Goal: Task Accomplishment & Management: Manage account settings

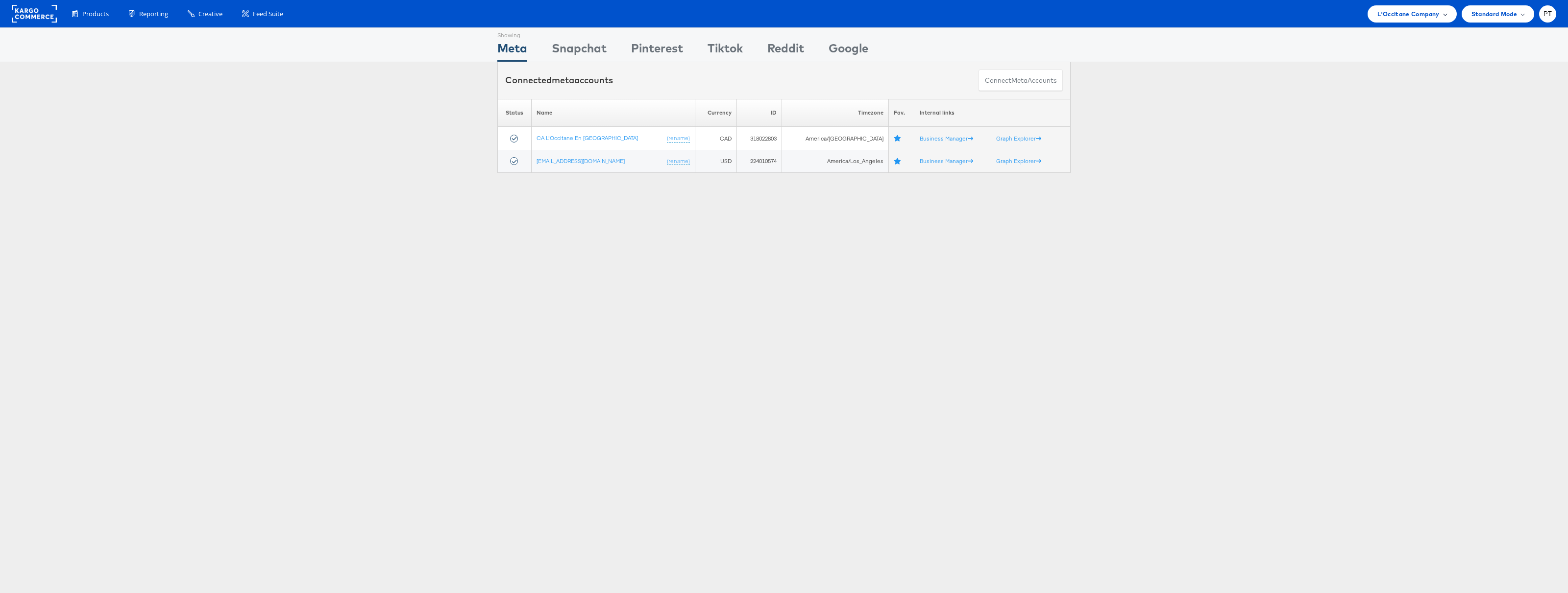
click at [1428, 11] on span "L'Occitane Company" at bounding box center [1408, 14] width 62 height 10
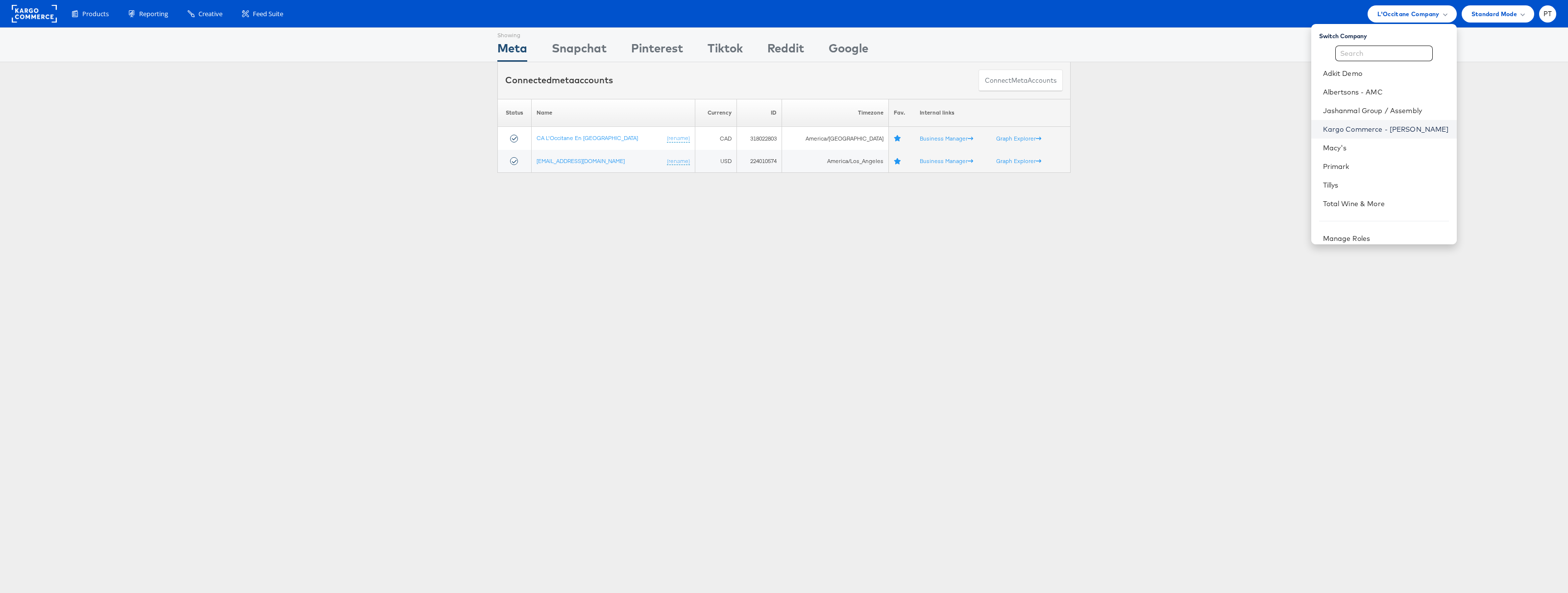
click at [1378, 127] on link "Kargo Commerce - Paul Tobin" at bounding box center [1386, 129] width 126 height 10
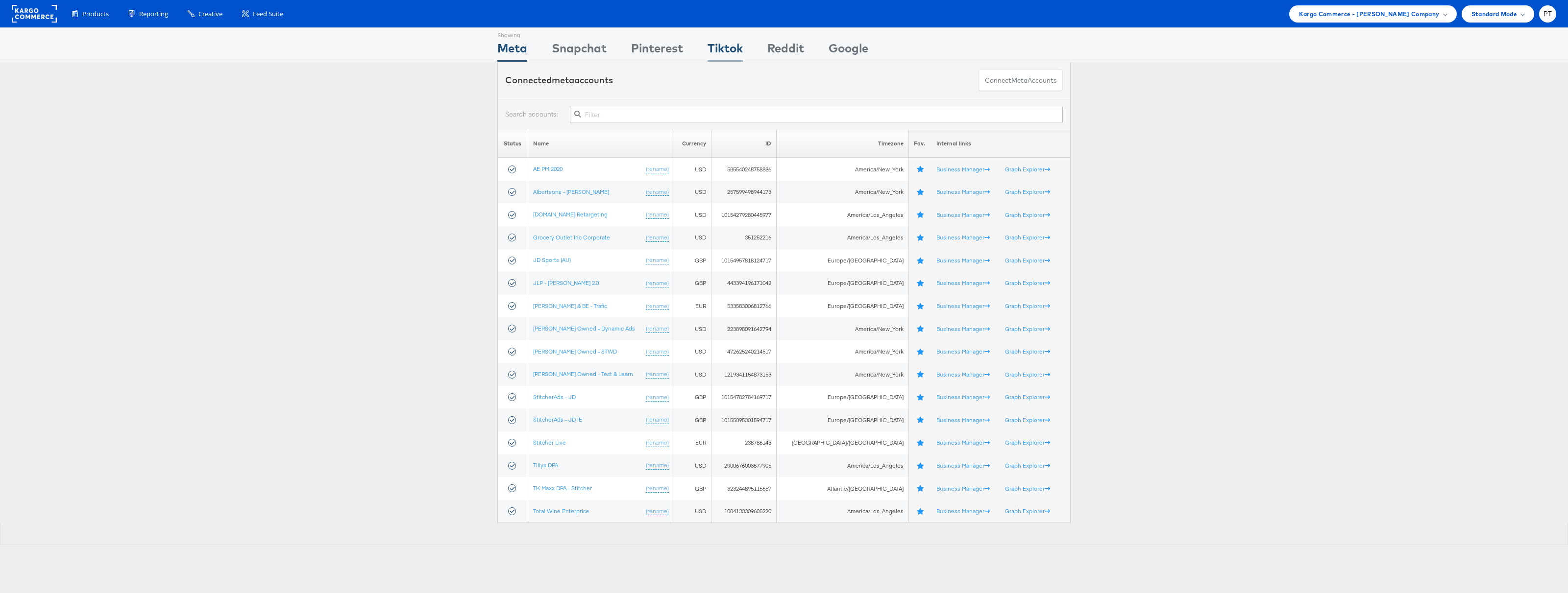
click at [725, 49] on div "Tiktok" at bounding box center [725, 51] width 36 height 22
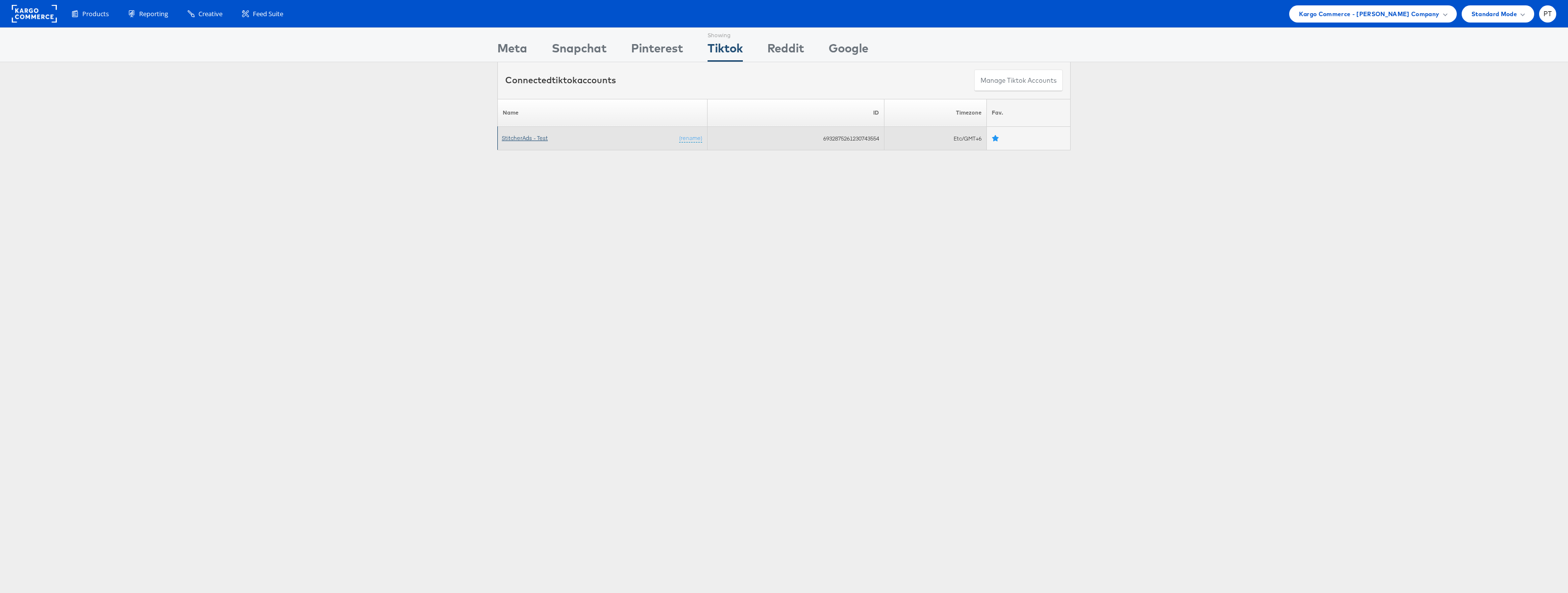
click at [530, 139] on link "StitcherAds - Test" at bounding box center [524, 138] width 46 height 8
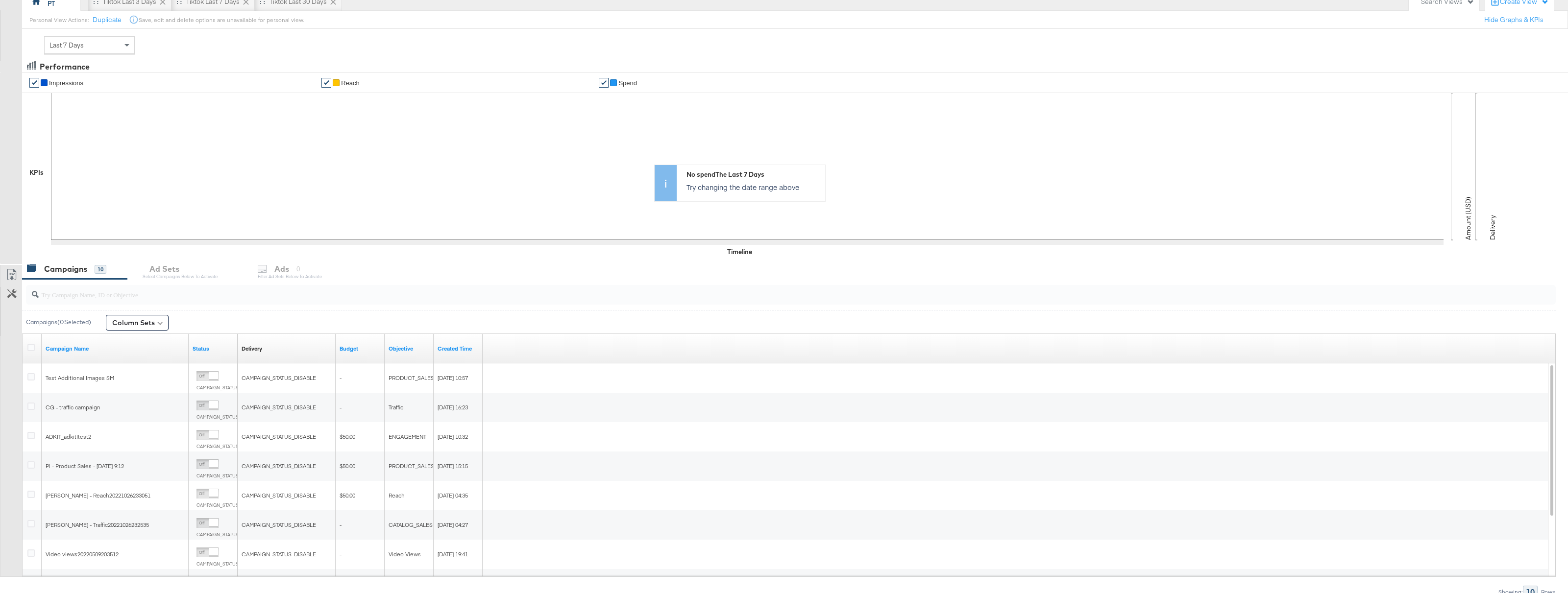
scroll to position [99, 0]
click at [434, 341] on div "Created Time" at bounding box center [458, 348] width 49 height 16
drag, startPoint x: 431, startPoint y: 343, endPoint x: 543, endPoint y: 343, distance: 112.0
click at [543, 343] on div "Delivery Sorting Unavailable Budget Objective Created Time" at bounding box center [893, 348] width 1311 height 29
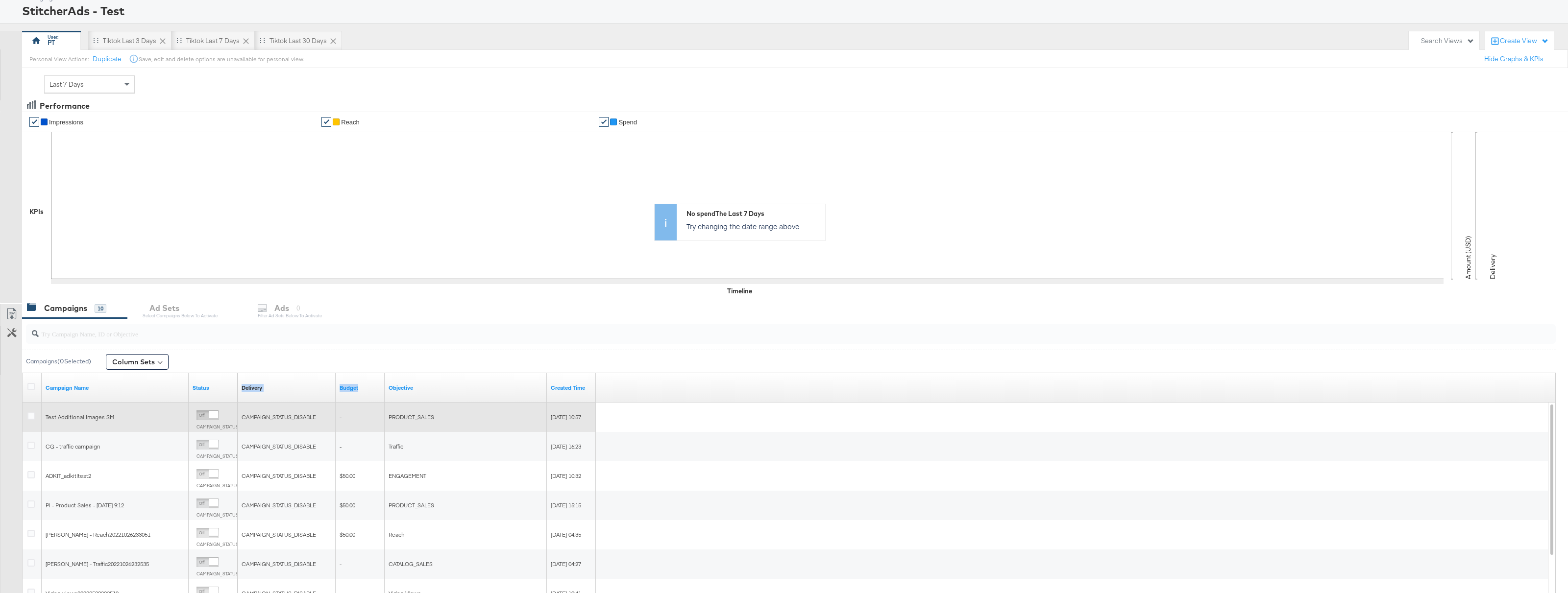
scroll to position [60, 0]
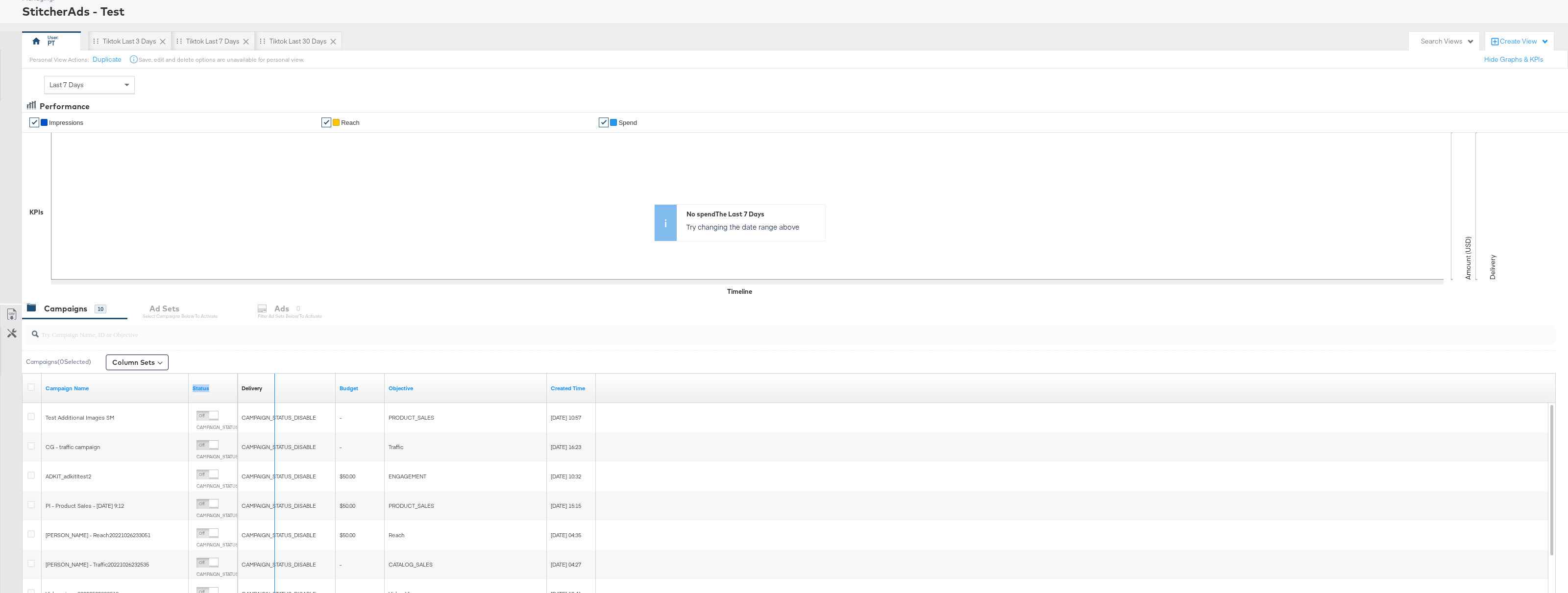
drag, startPoint x: 235, startPoint y: 381, endPoint x: 276, endPoint y: 381, distance: 41.0
click at [23, 374] on div "Campaign Name Status Delivery Sorting Unavailable Budget Objective Created Time" at bounding box center [23, 374] width 0 height 0
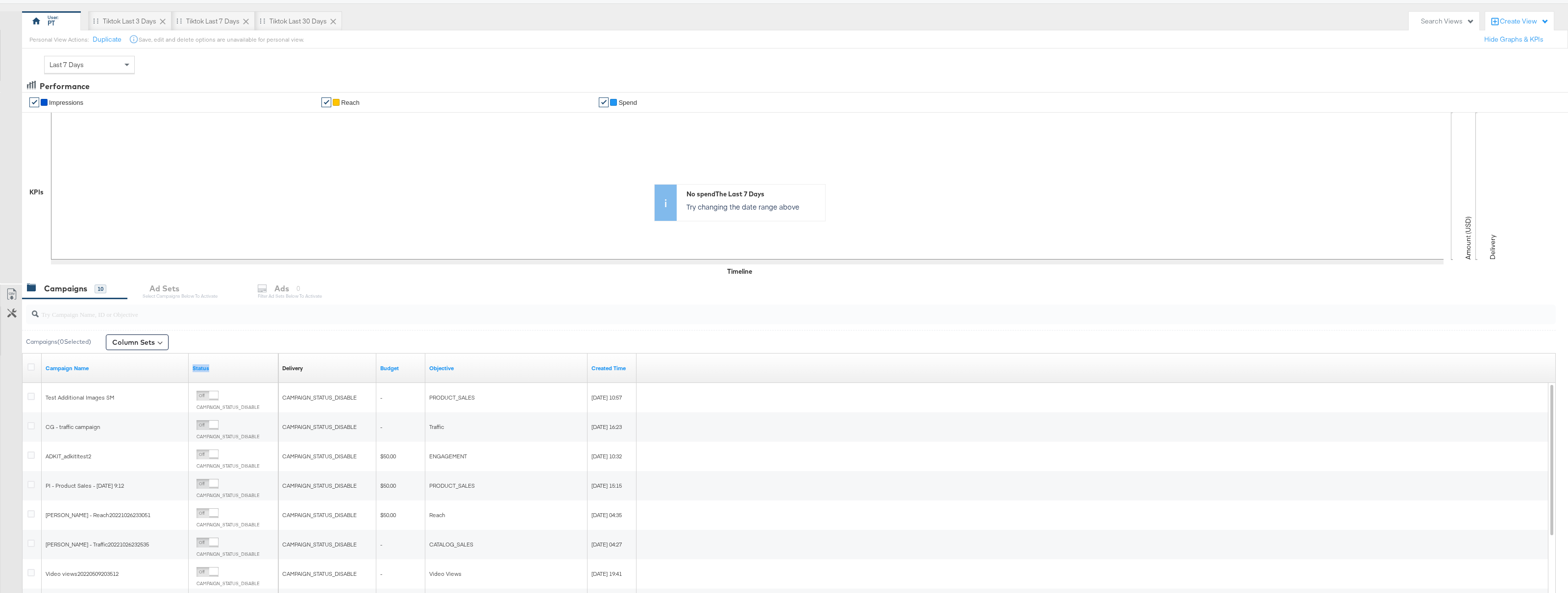
scroll to position [81, 0]
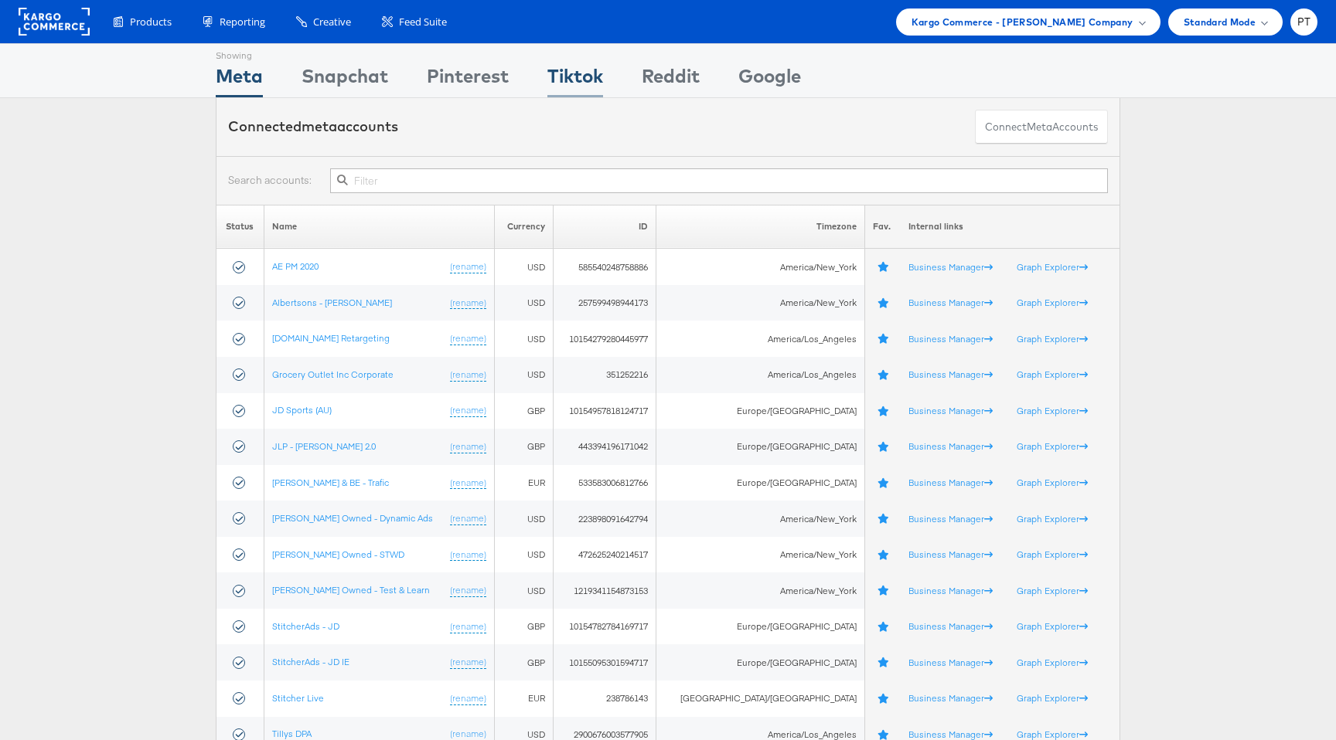
click at [584, 75] on div "Tiktok" at bounding box center [575, 80] width 56 height 35
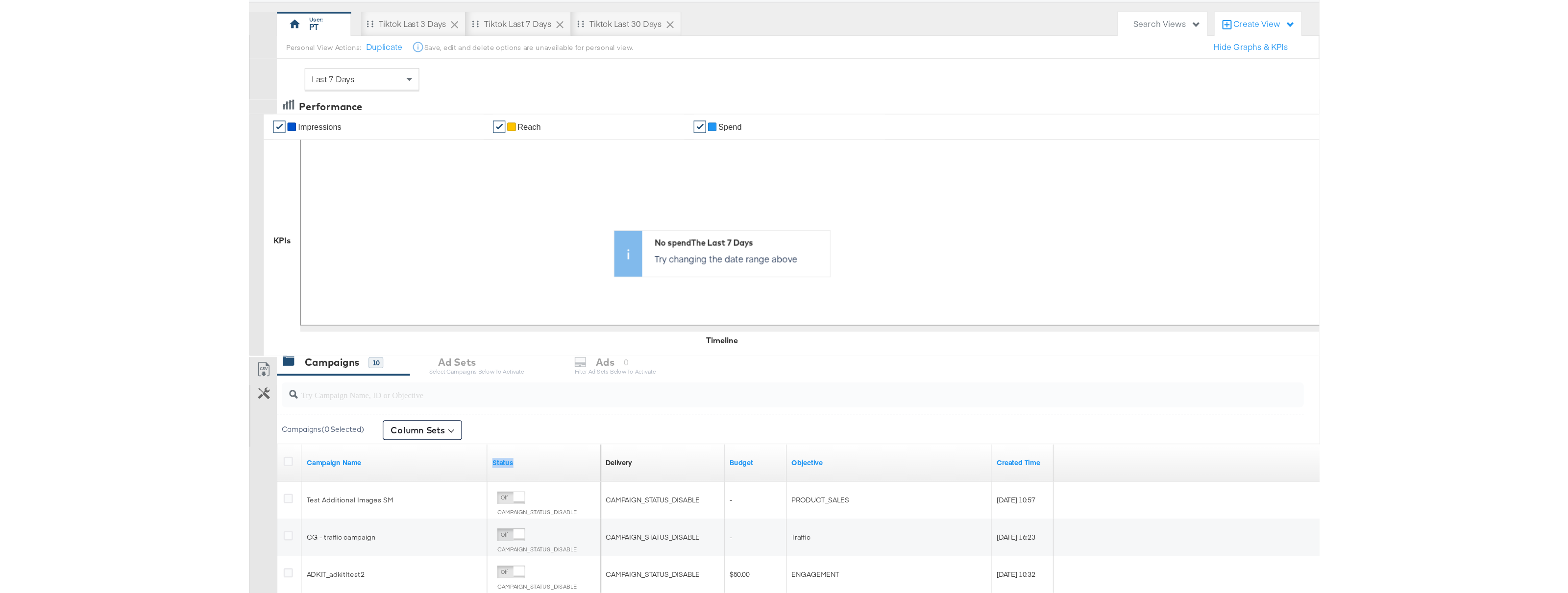
scroll to position [16, 0]
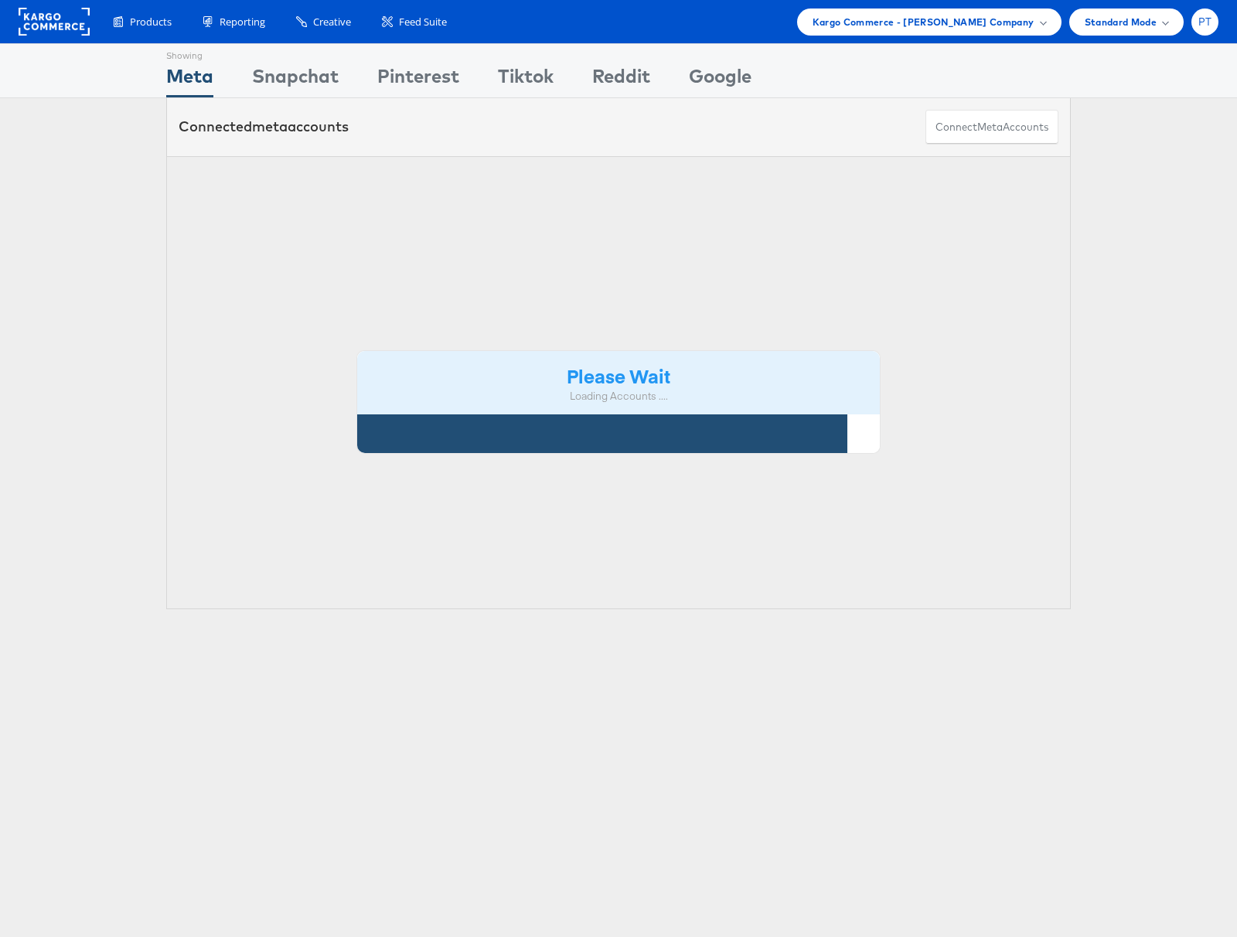
click at [1211, 24] on div "PT" at bounding box center [1204, 22] width 27 height 27
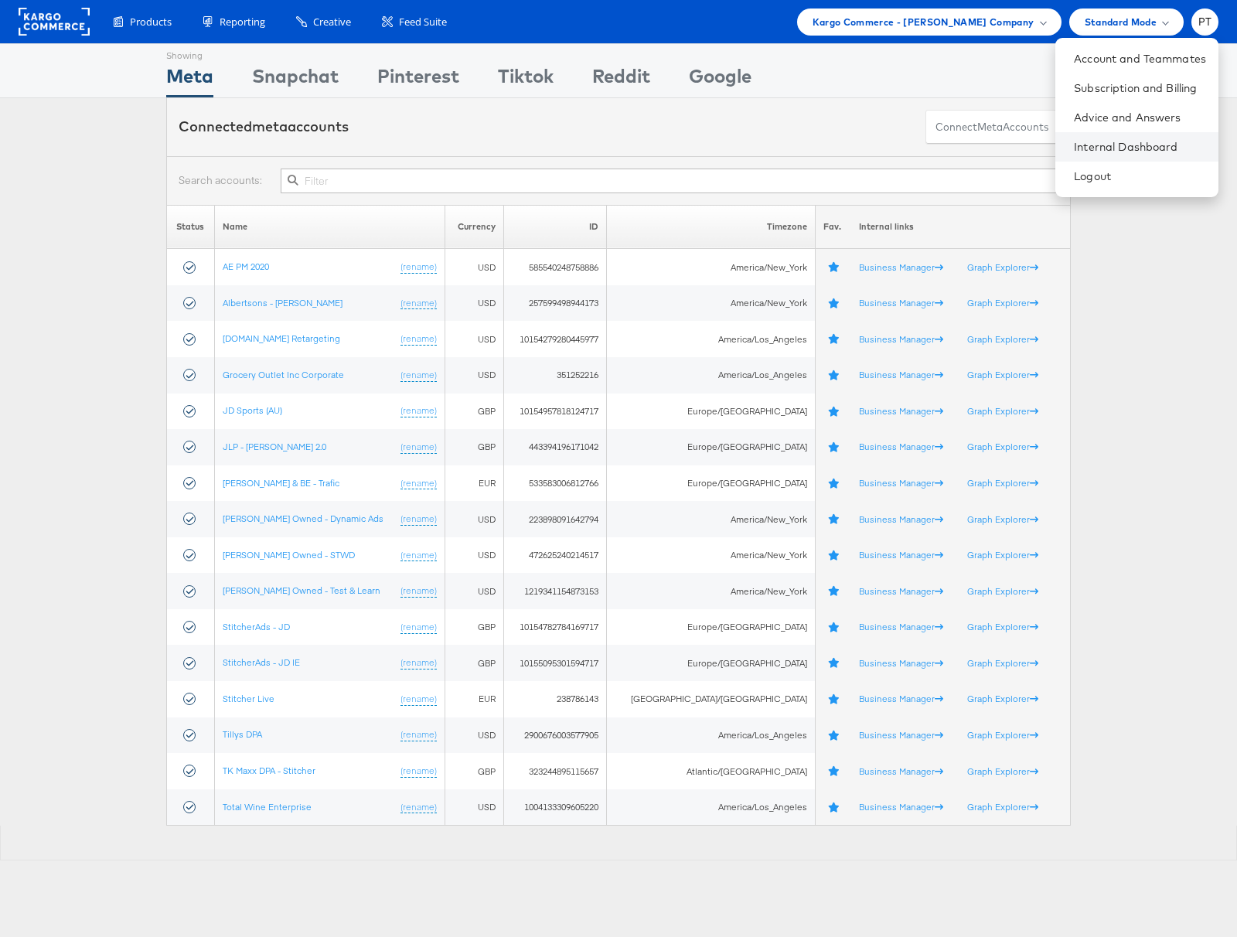
click at [1108, 137] on li "Internal Dashboard" at bounding box center [1136, 146] width 163 height 29
click at [1128, 141] on link "Internal Dashboard" at bounding box center [1140, 146] width 132 height 15
click at [543, 84] on div "Tiktok" at bounding box center [526, 80] width 56 height 35
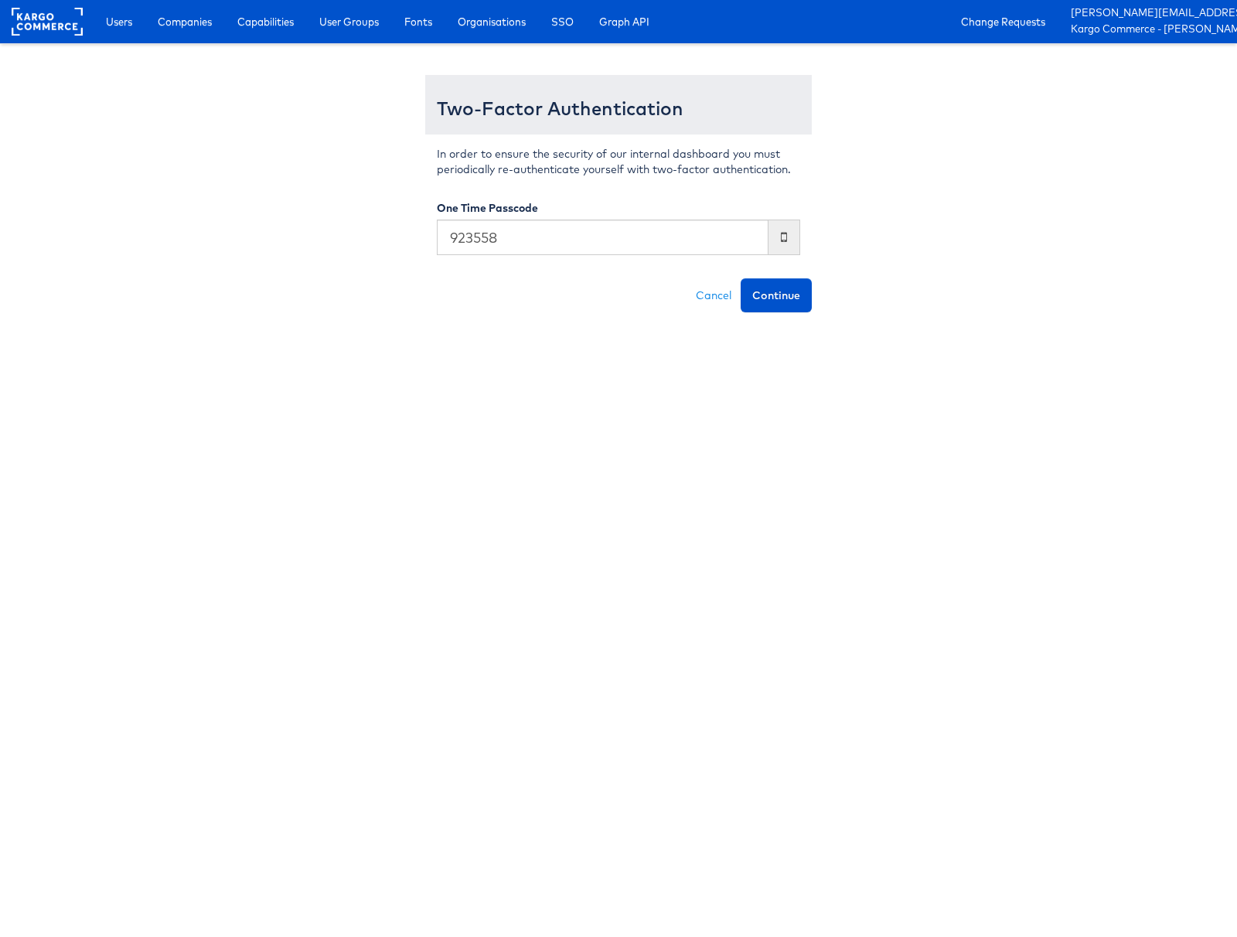
type input "923558"
click at [740, 278] on button "Continue" at bounding box center [775, 295] width 71 height 34
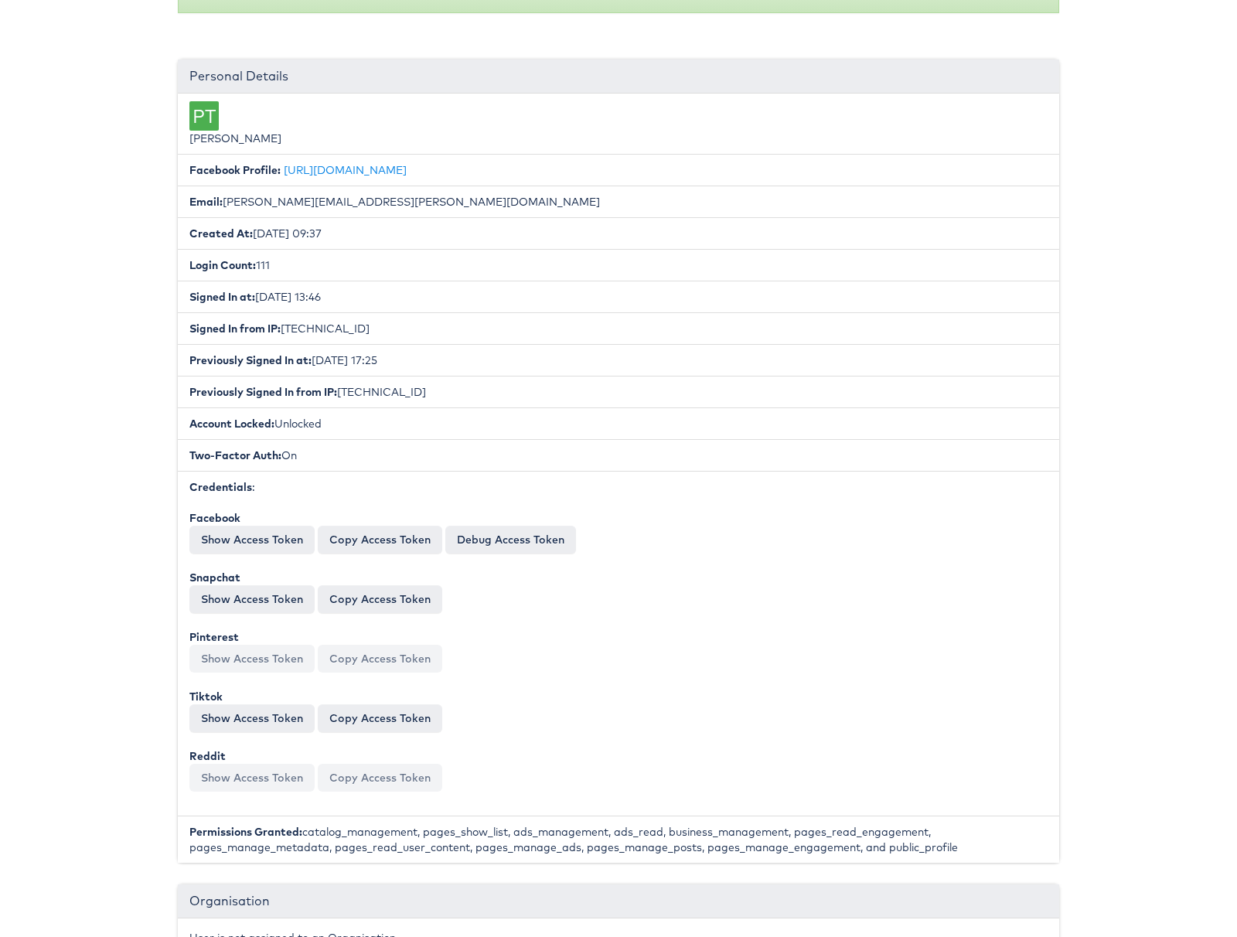
scroll to position [189, 0]
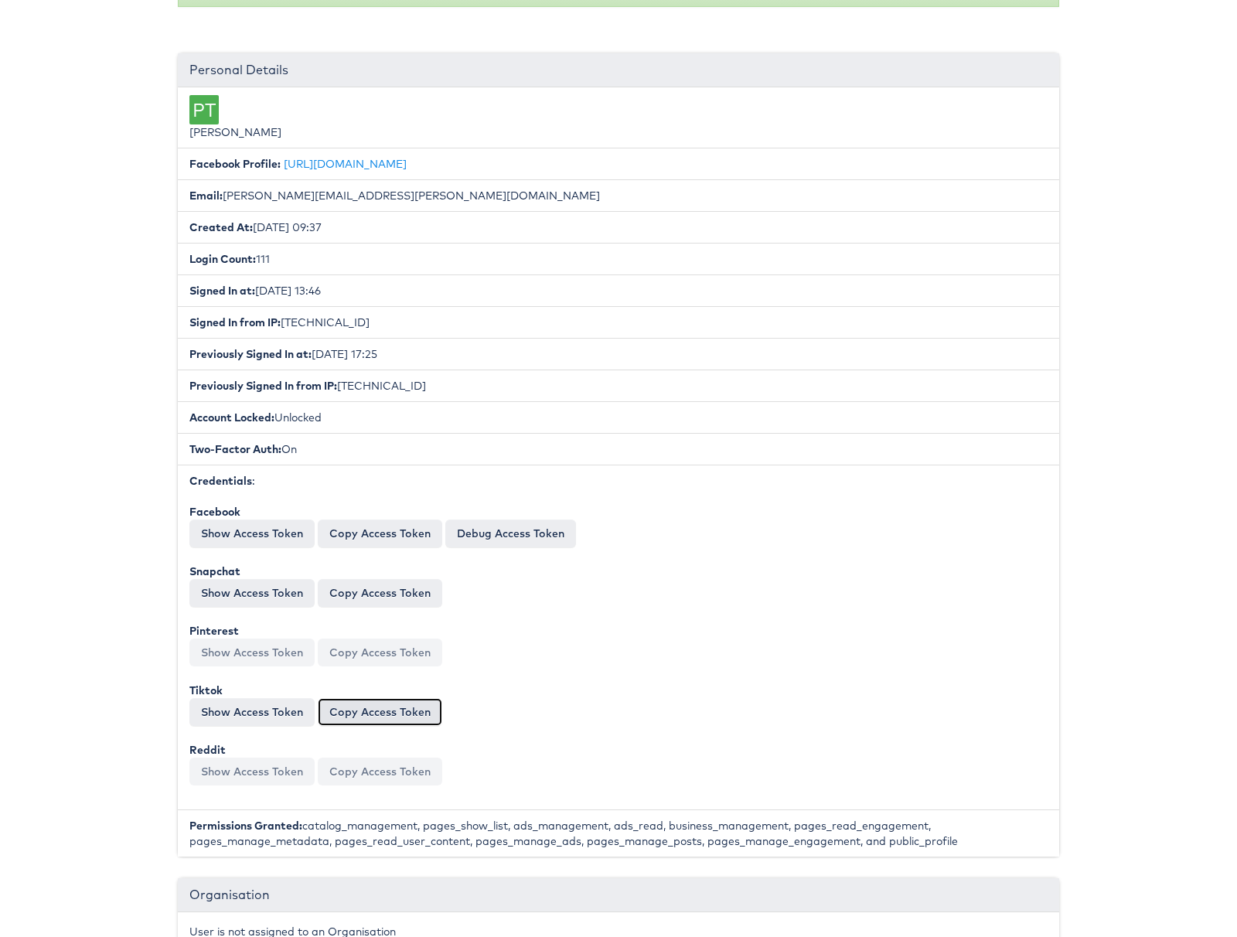
click at [344, 717] on button "Copy Access Token" at bounding box center [380, 712] width 124 height 28
click at [276, 710] on button "Show Access Token" at bounding box center [251, 712] width 125 height 28
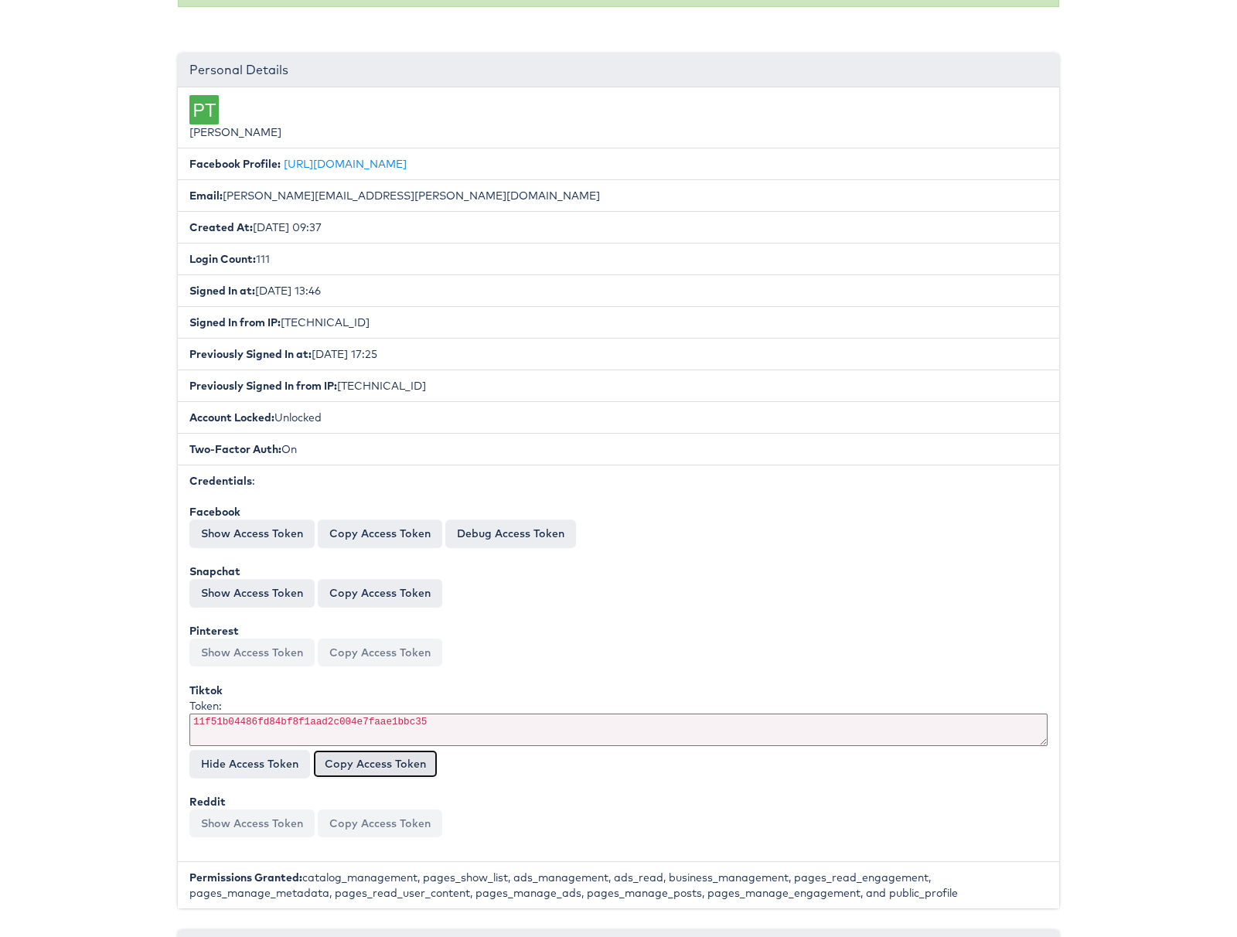
click at [381, 766] on button "Copy Access Token" at bounding box center [375, 764] width 124 height 28
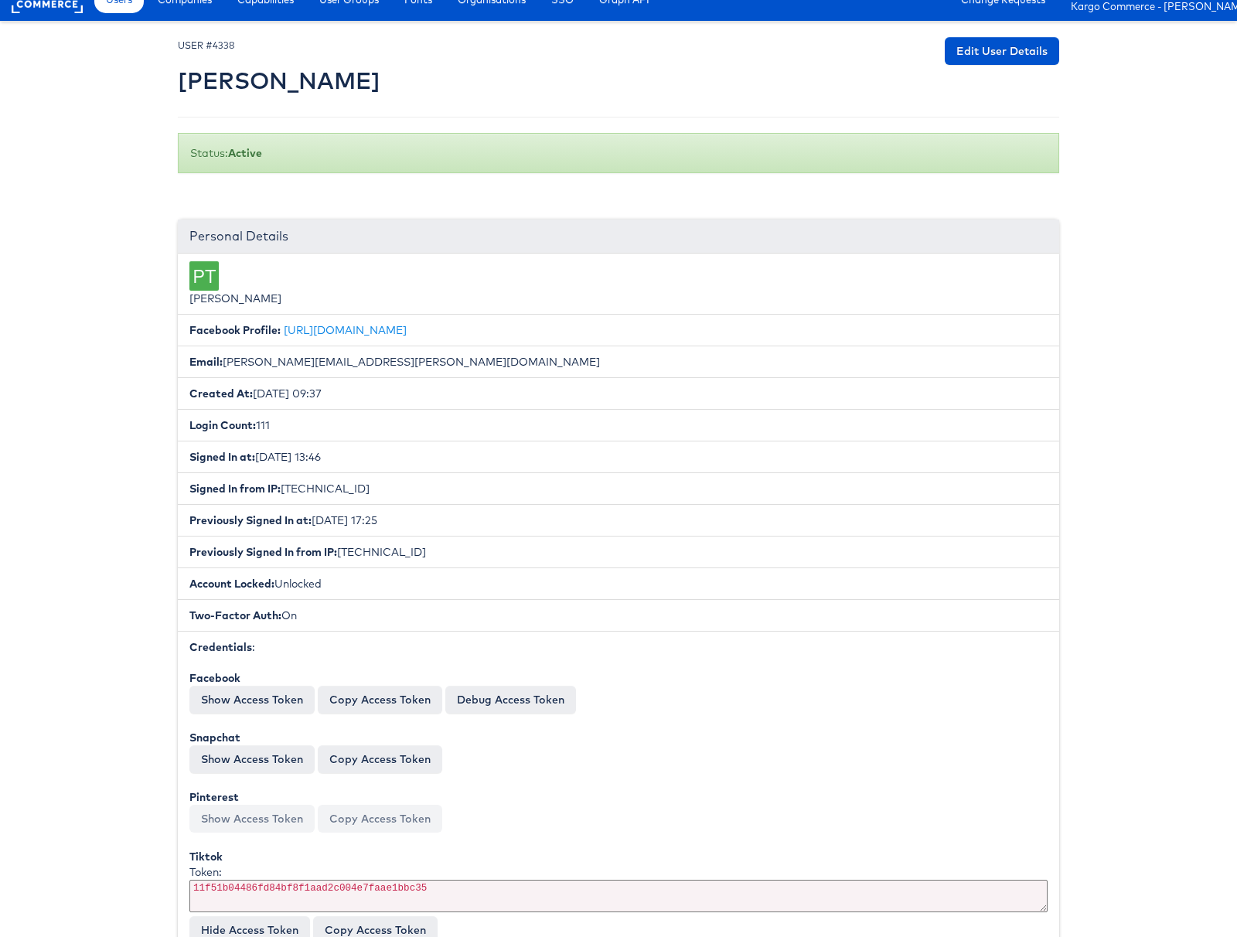
scroll to position [0, 0]
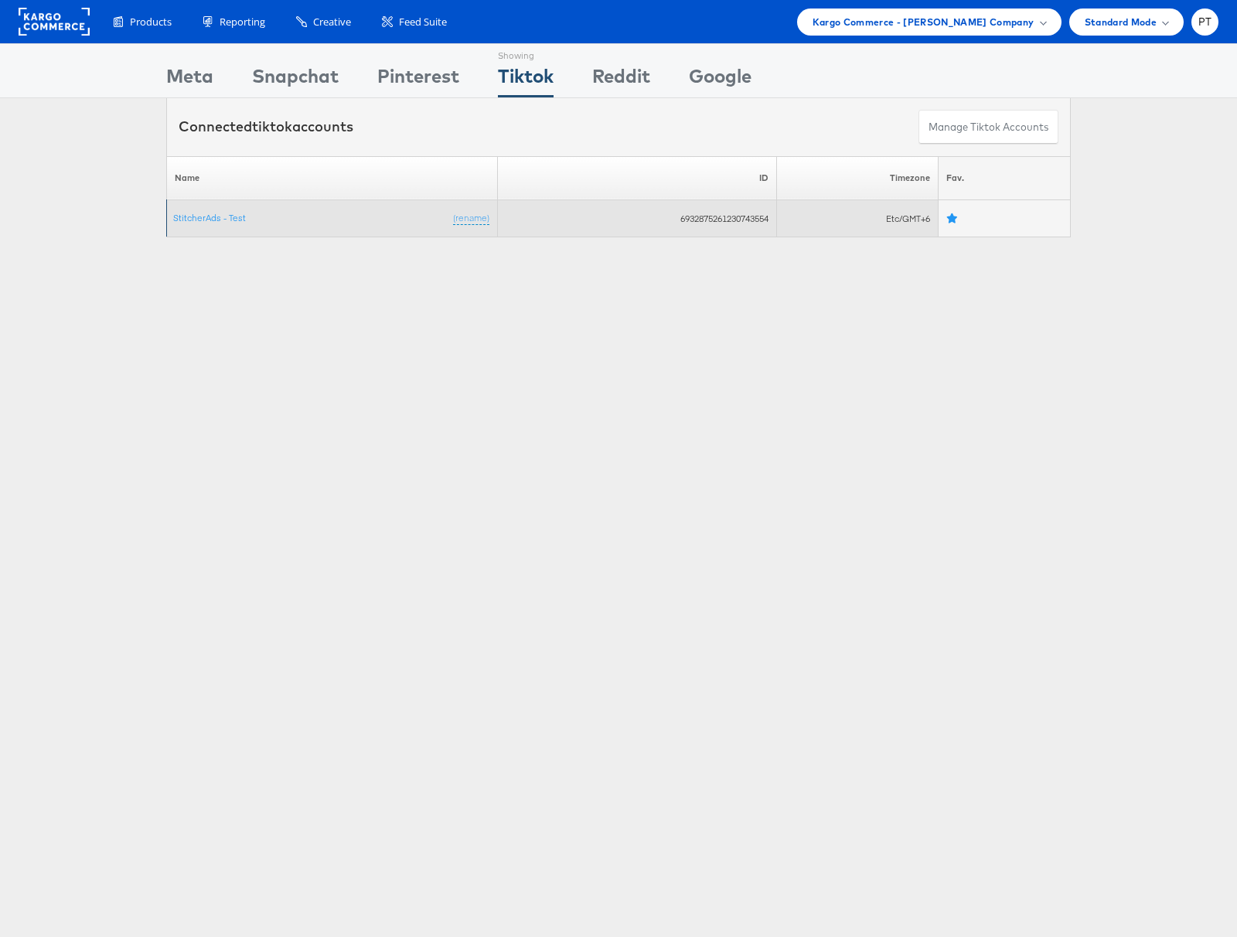
click at [706, 216] on td "6932875261230743554" at bounding box center [637, 218] width 279 height 37
copy td "6932875261230743554"
click at [210, 217] on link "StitcherAds - Test" at bounding box center [209, 218] width 73 height 12
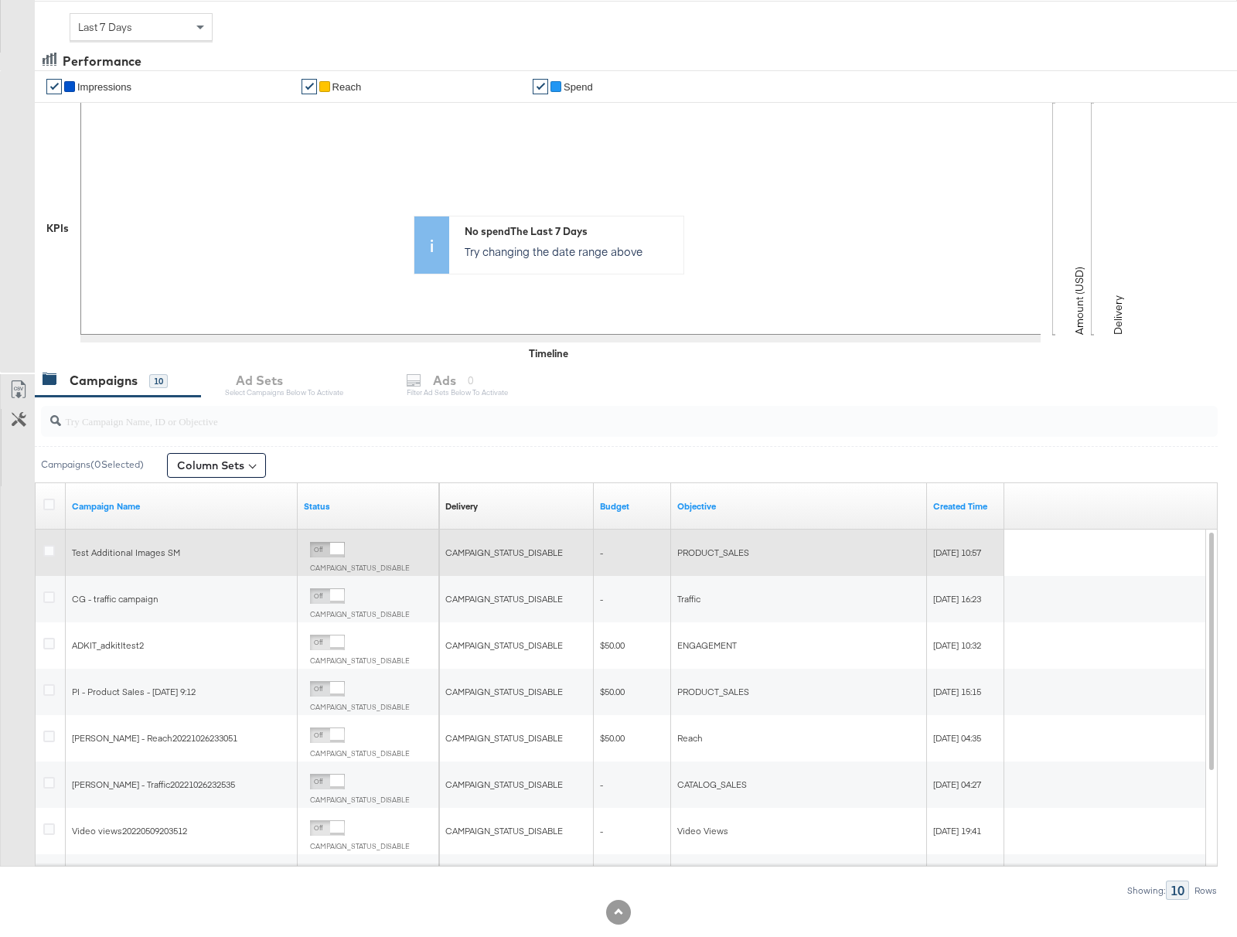
scroll to position [202, 0]
click at [49, 552] on icon at bounding box center [49, 549] width 12 height 12
click at [0, 0] on input "checkbox" at bounding box center [0, 0] width 0 height 0
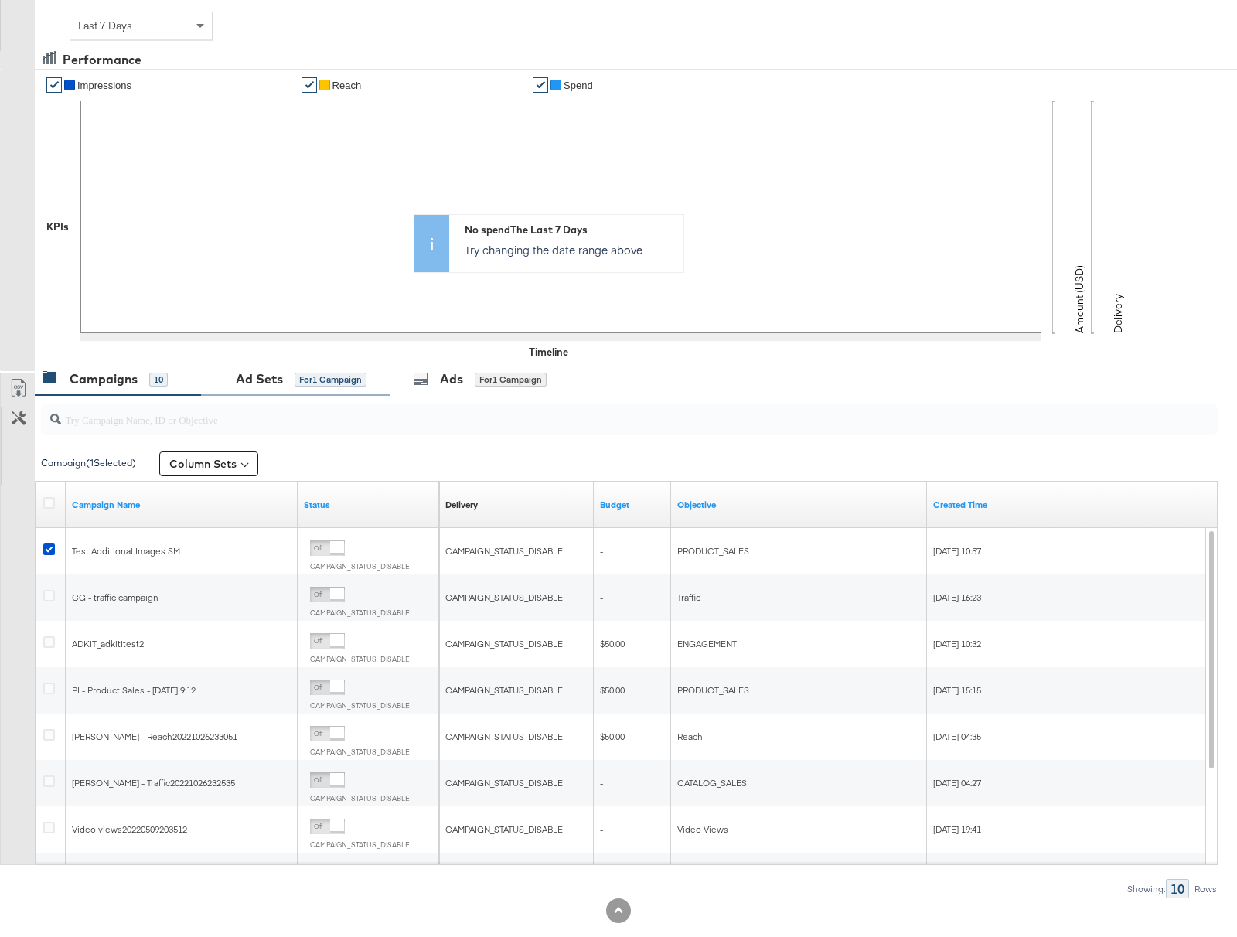
click at [301, 376] on div "for 1 Campaign" at bounding box center [330, 380] width 72 height 14
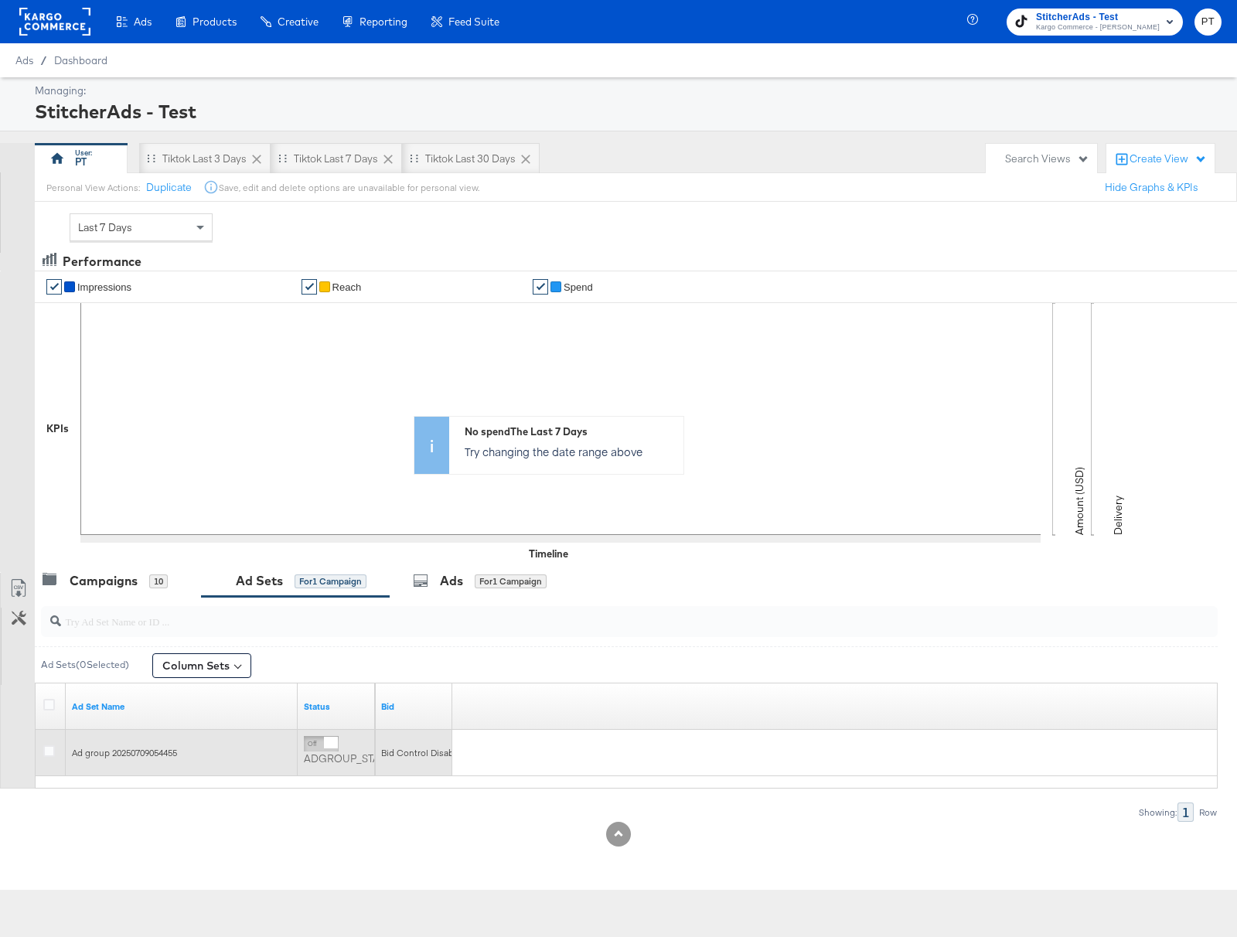
click at [148, 754] on span "Ad group 20250709054455" at bounding box center [124, 753] width 105 height 12
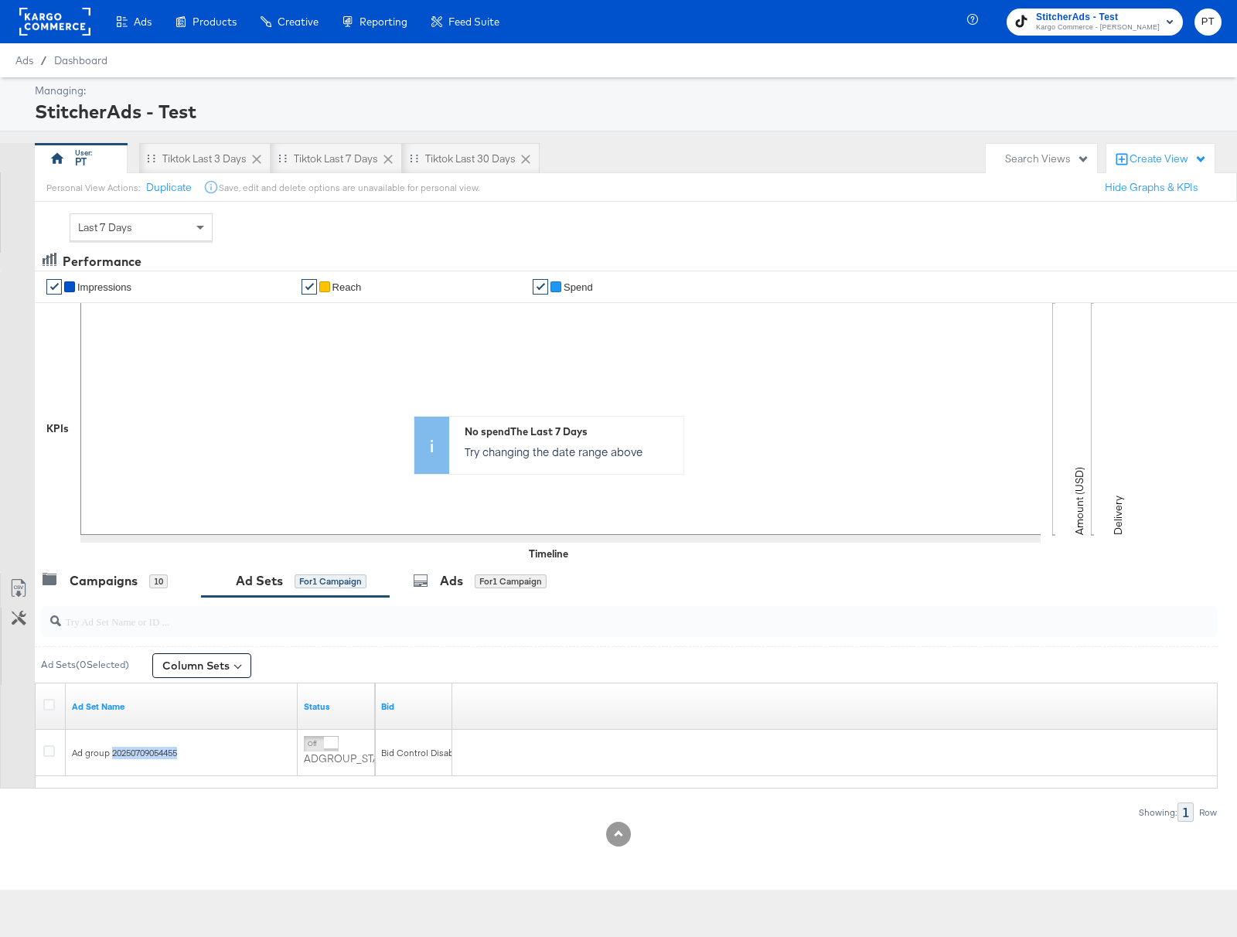
copy span "20250709054455"
click at [109, 586] on div "Campaigns" at bounding box center [104, 581] width 68 height 18
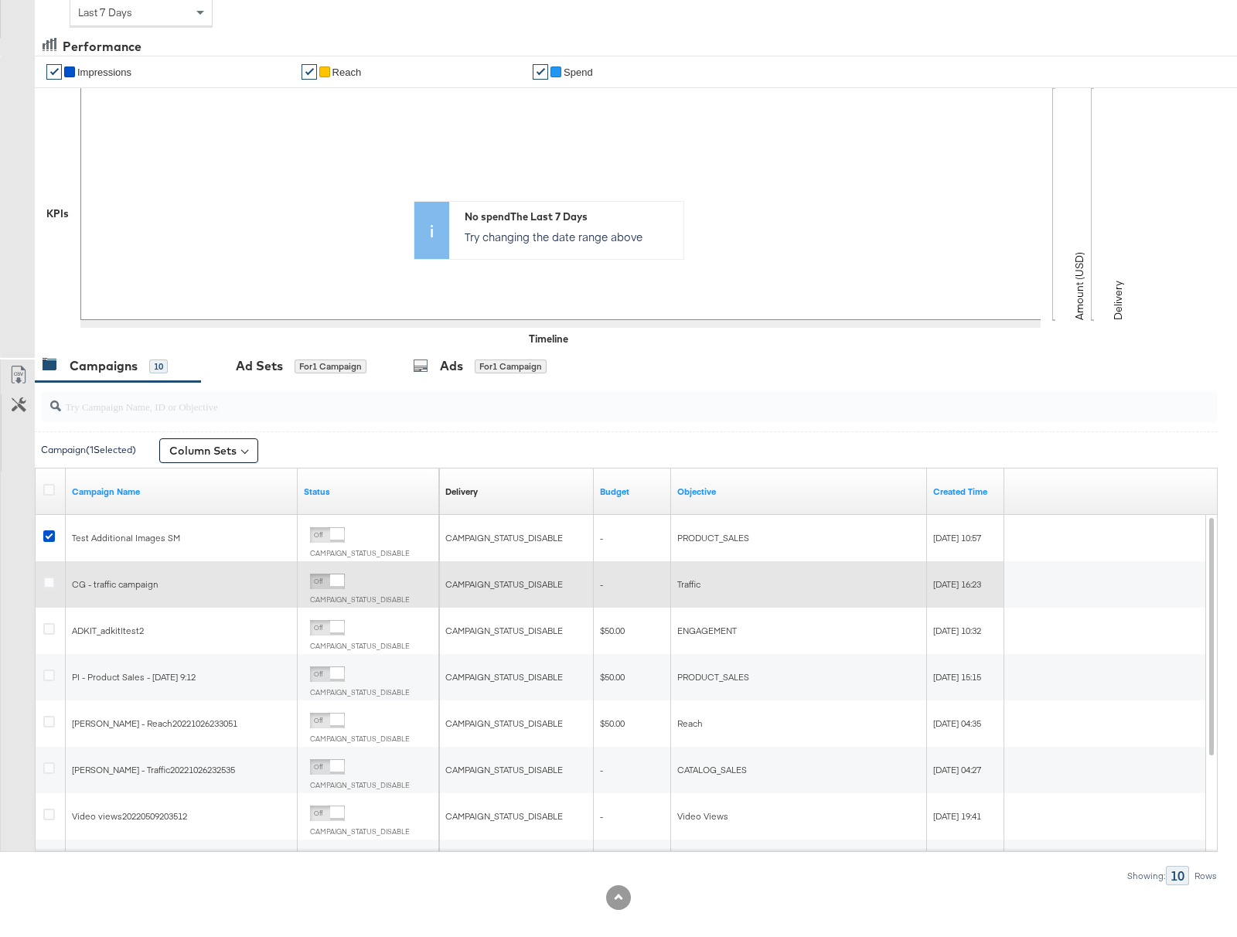
scroll to position [231, 0]
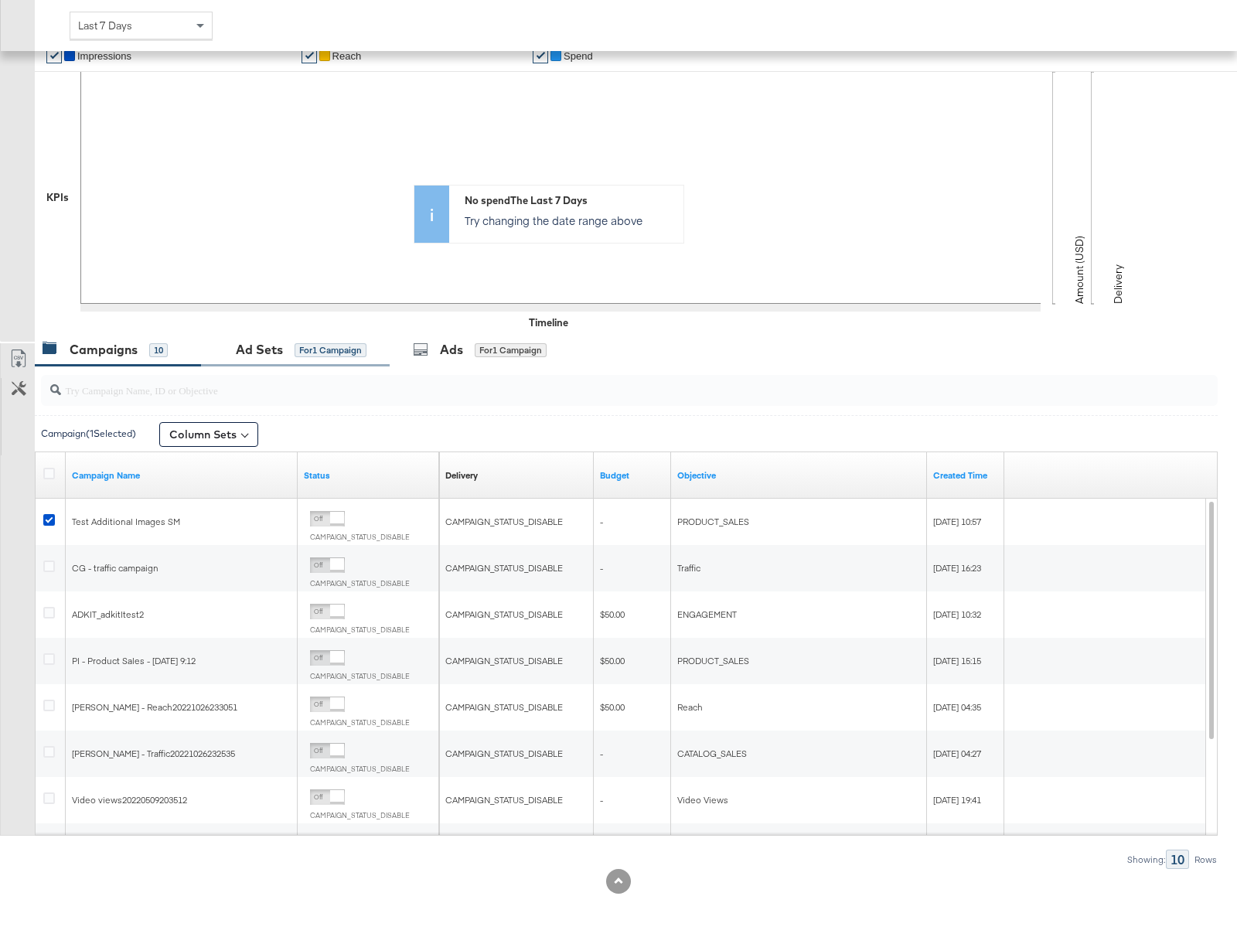
click at [321, 356] on div "for 1 Campaign" at bounding box center [330, 350] width 72 height 14
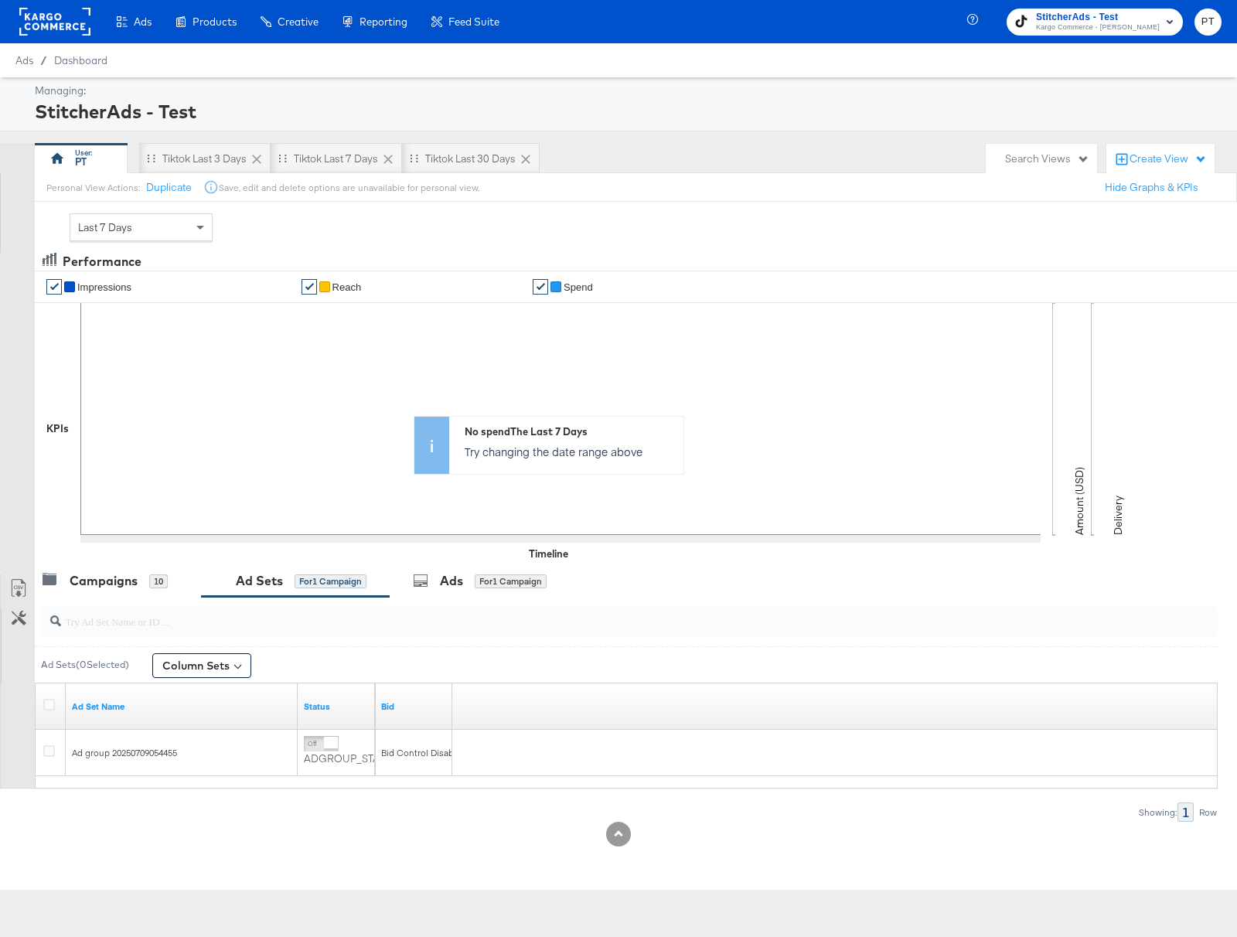
scroll to position [0, 0]
click at [57, 36] on div at bounding box center [54, 21] width 71 height 43
click at [49, 21] on rect at bounding box center [54, 22] width 71 height 28
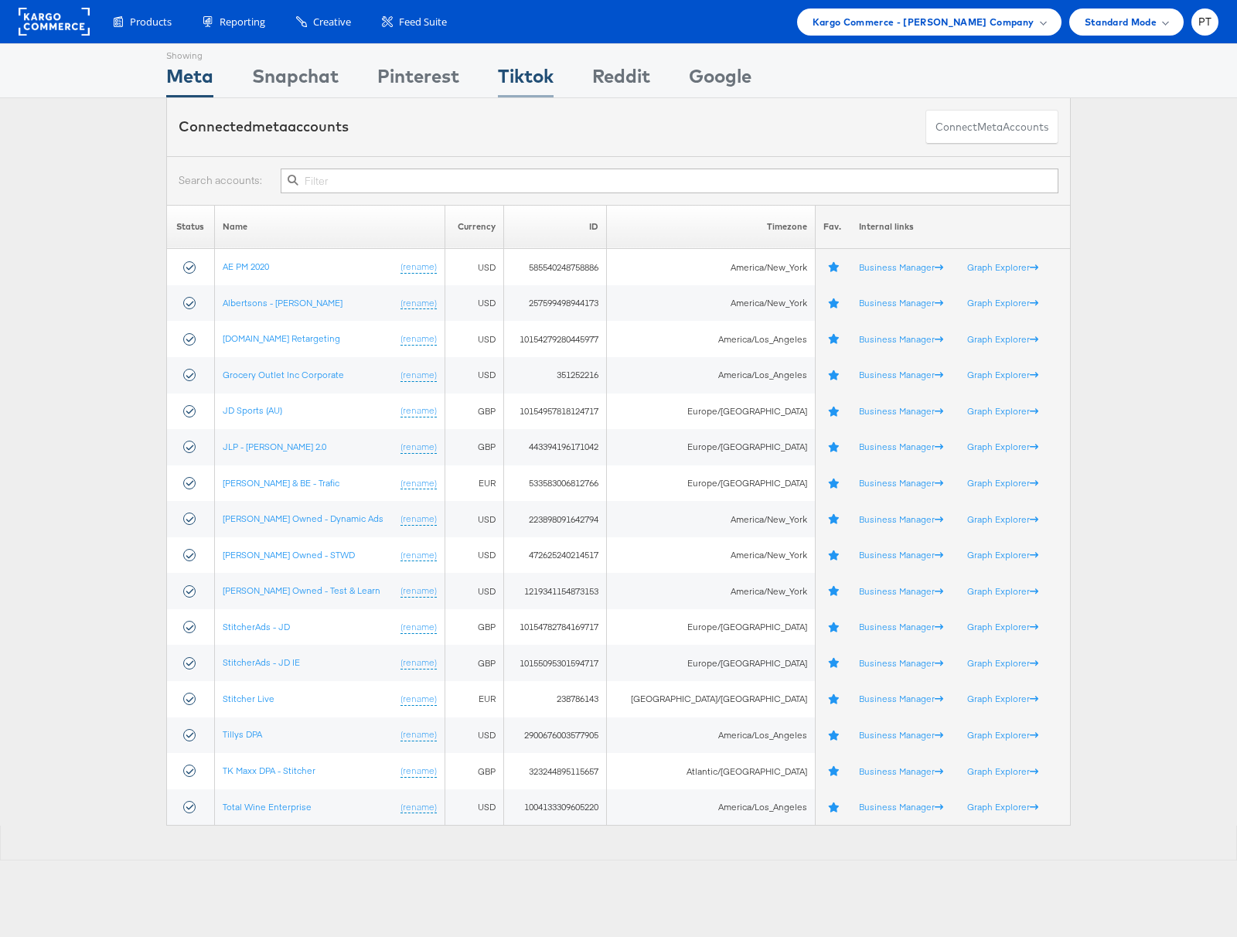
click at [521, 80] on div "Tiktok" at bounding box center [526, 80] width 56 height 35
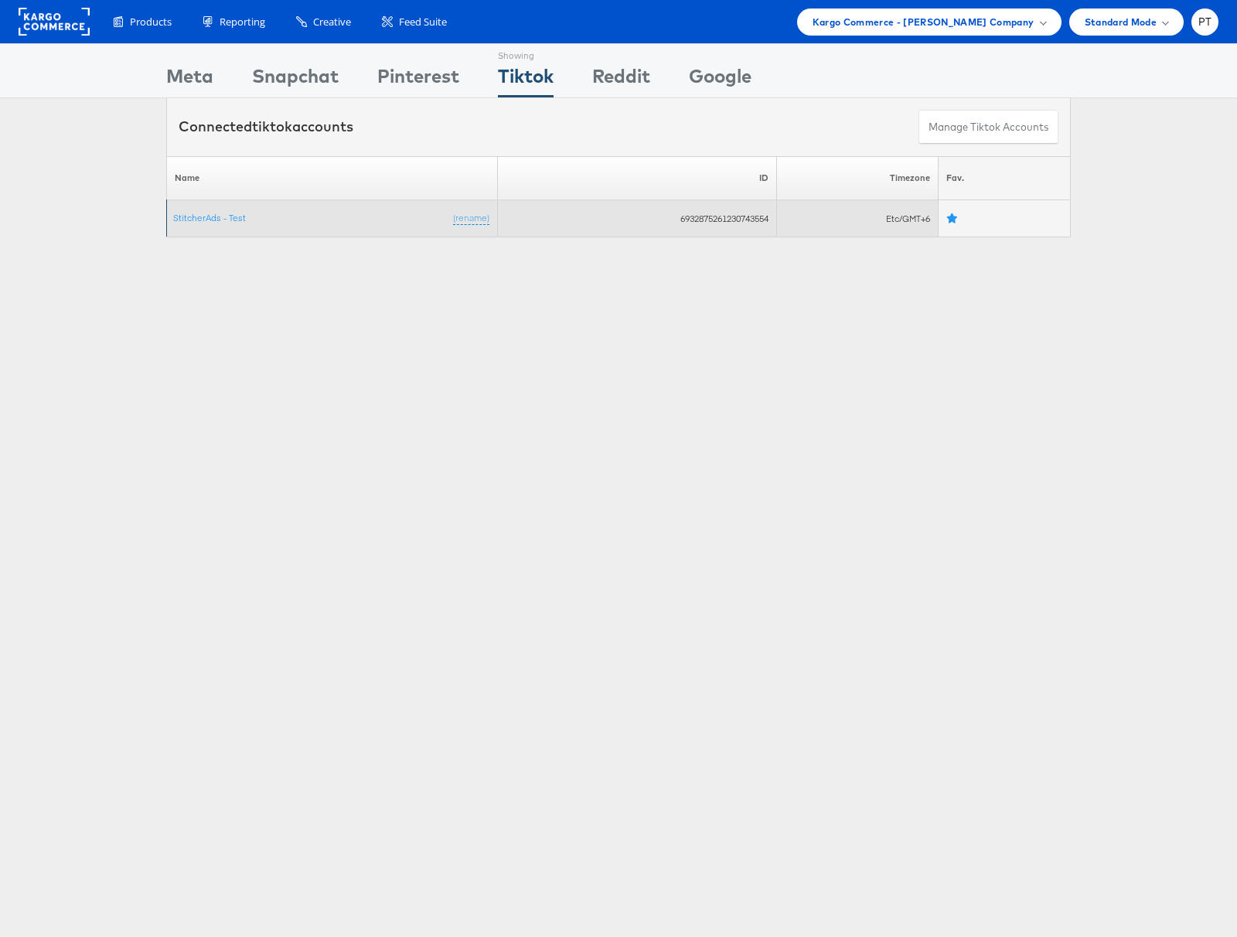
click at [714, 220] on td "6932875261230743554" at bounding box center [637, 218] width 279 height 37
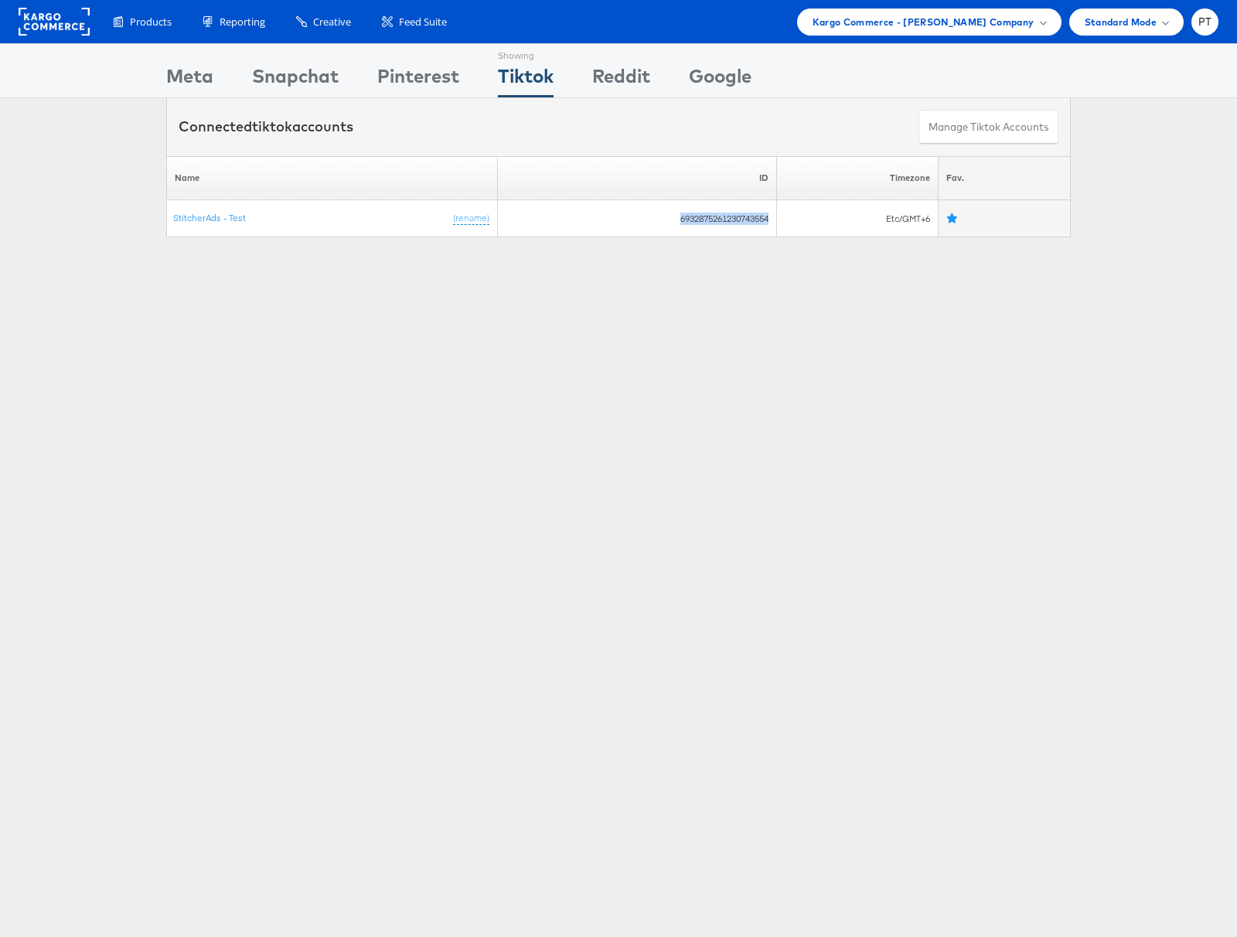
copy td "6932875261230743554"
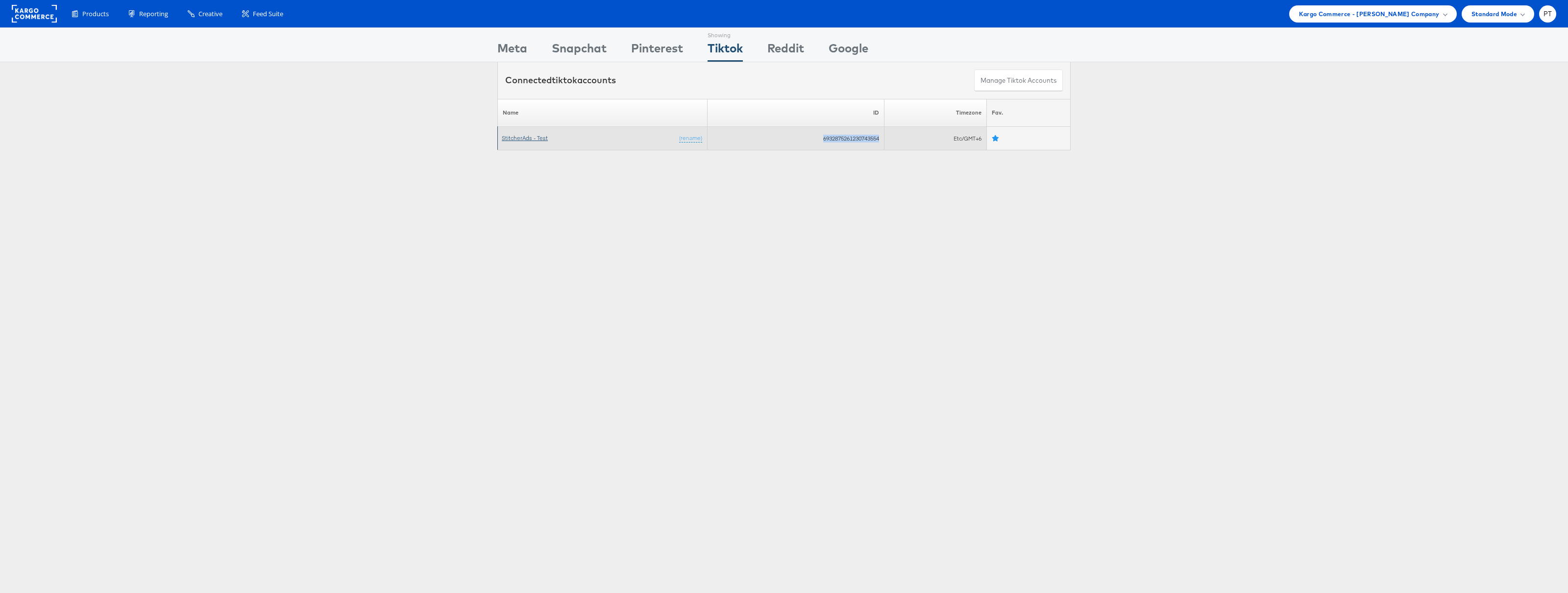
click at [527, 137] on link "StitcherAds - Test" at bounding box center [524, 138] width 46 height 8
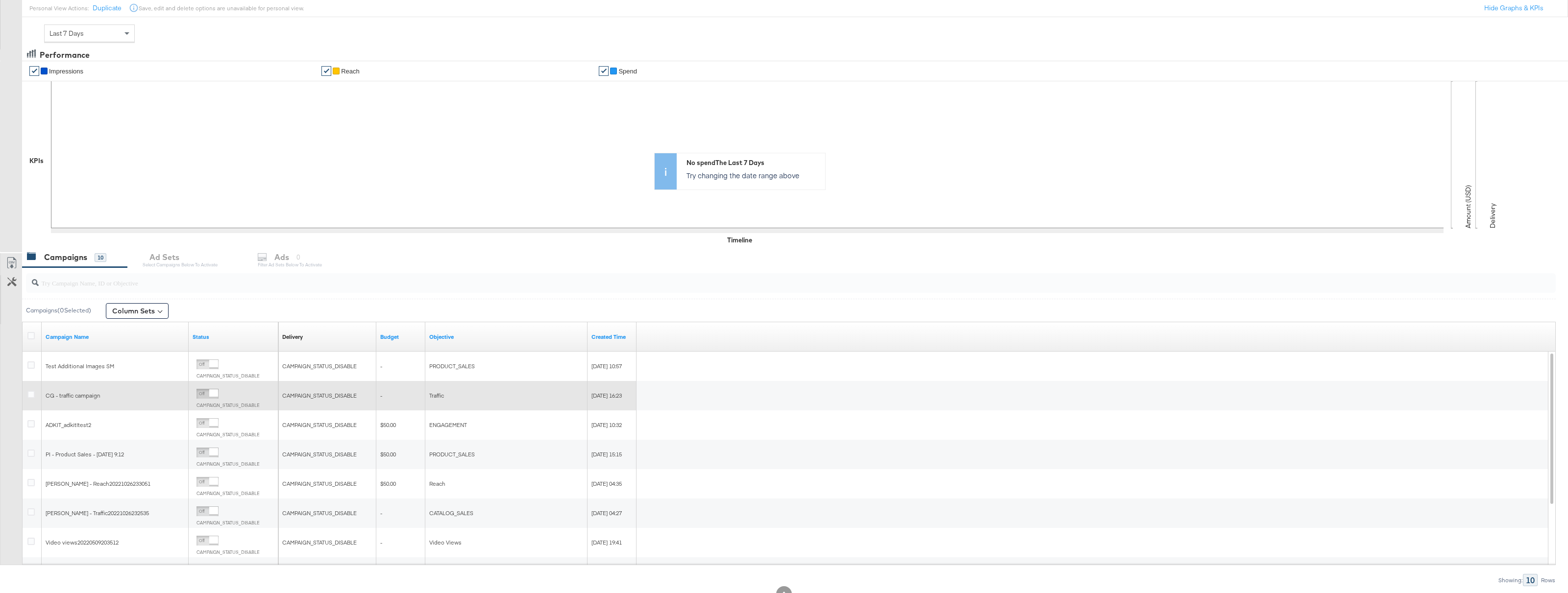
scroll to position [110, 0]
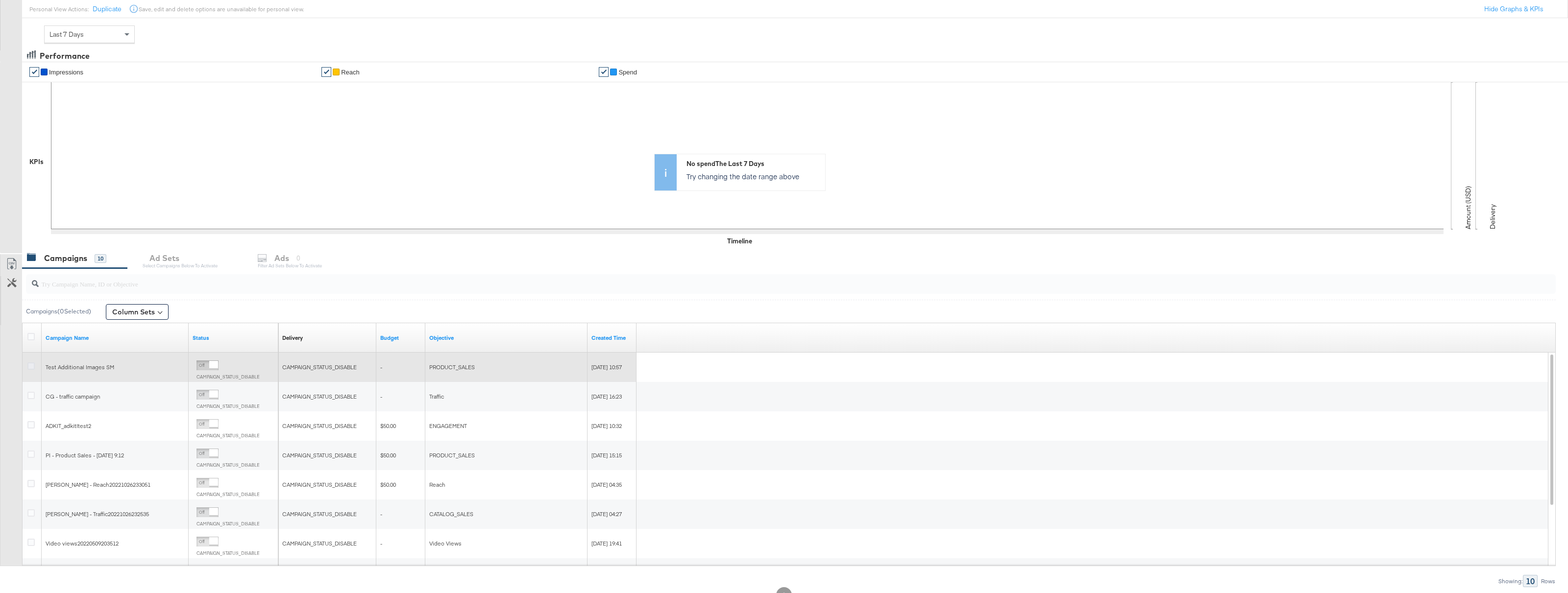
click at [30, 367] on icon at bounding box center [31, 366] width 8 height 8
click at [0, 0] on input "checkbox" at bounding box center [0, 0] width 0 height 0
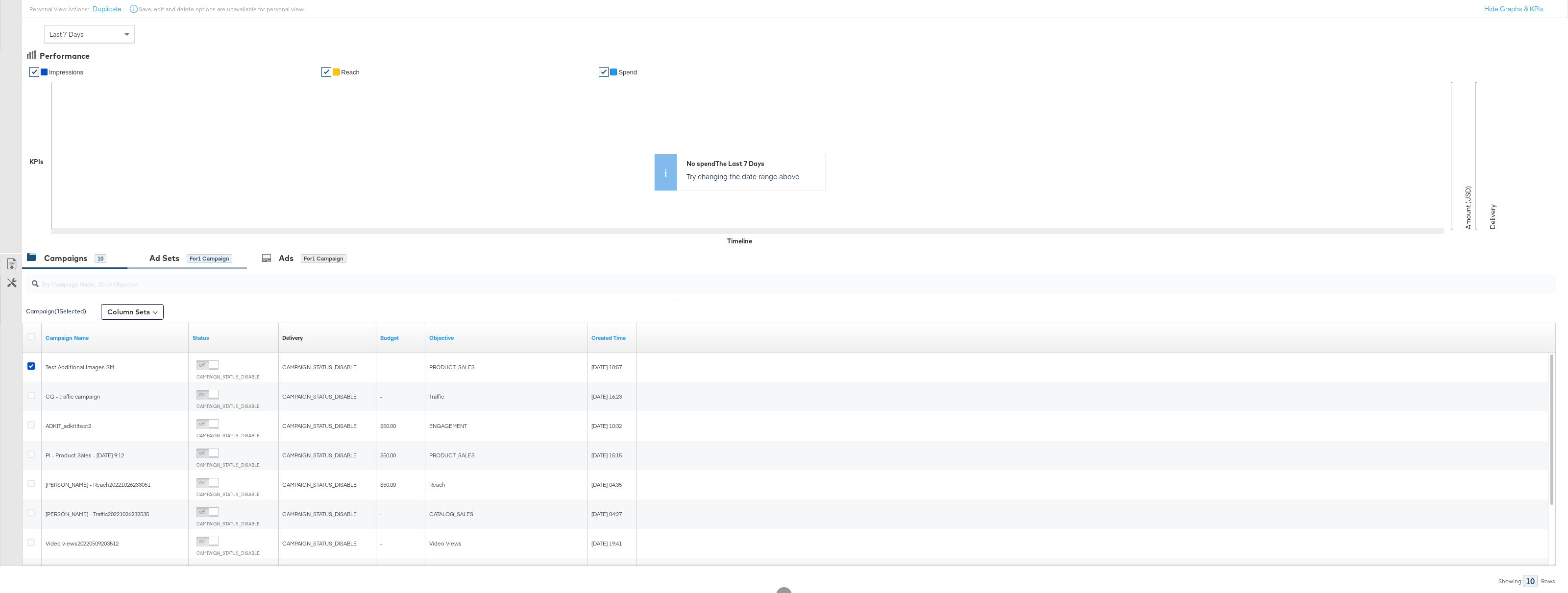
click at [174, 260] on div "Ad Sets" at bounding box center [164, 258] width 30 height 11
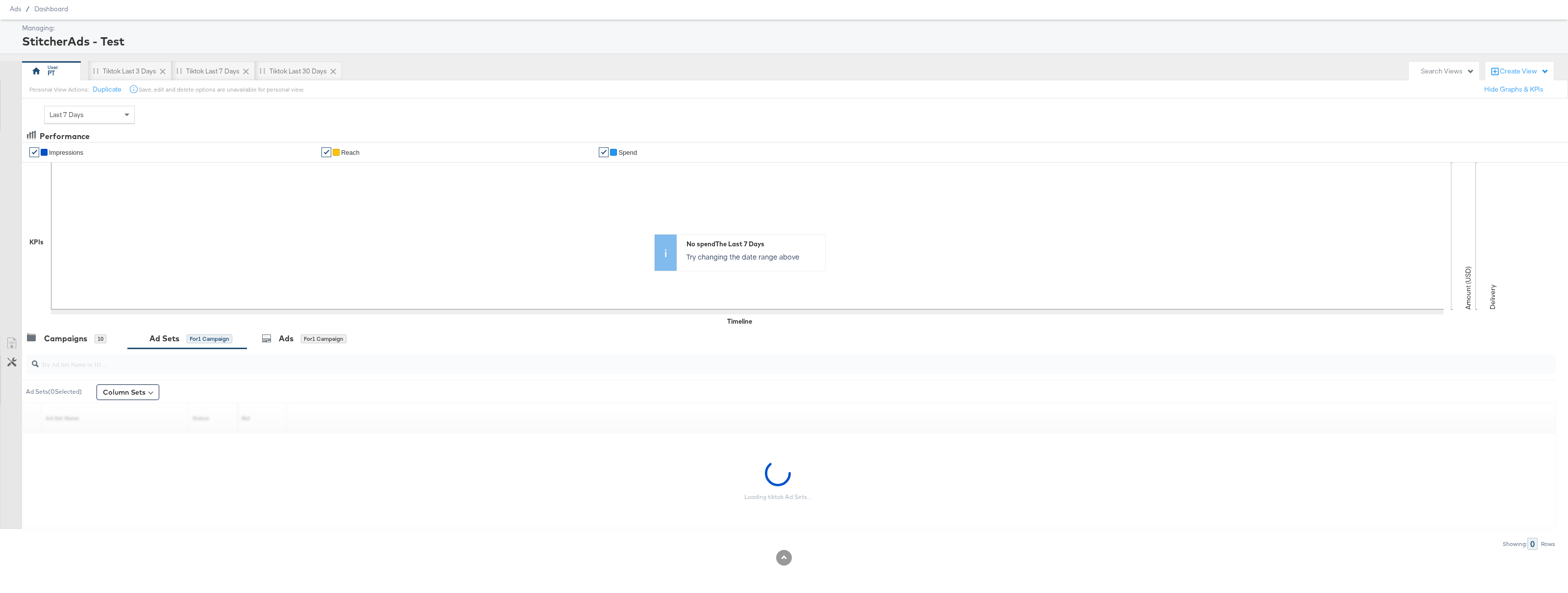
scroll to position [0, 0]
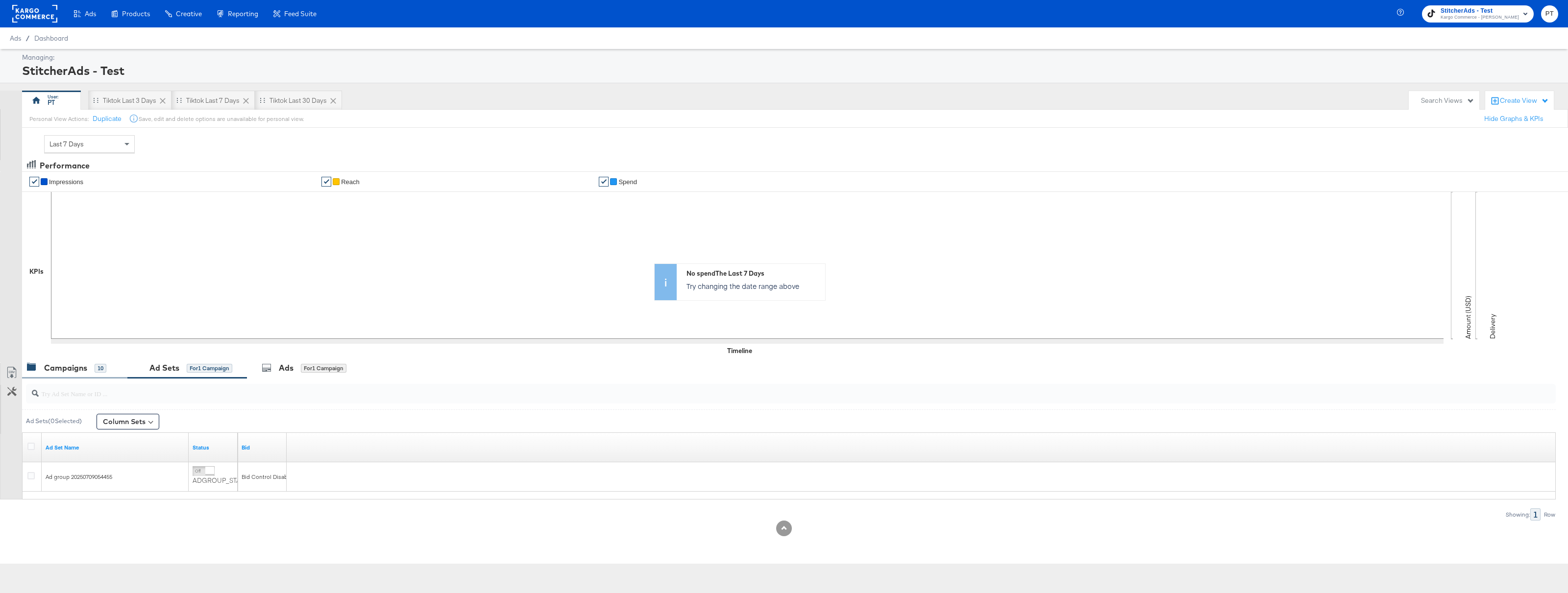
click at [89, 367] on div "Campaigns 10" at bounding box center [67, 368] width 79 height 11
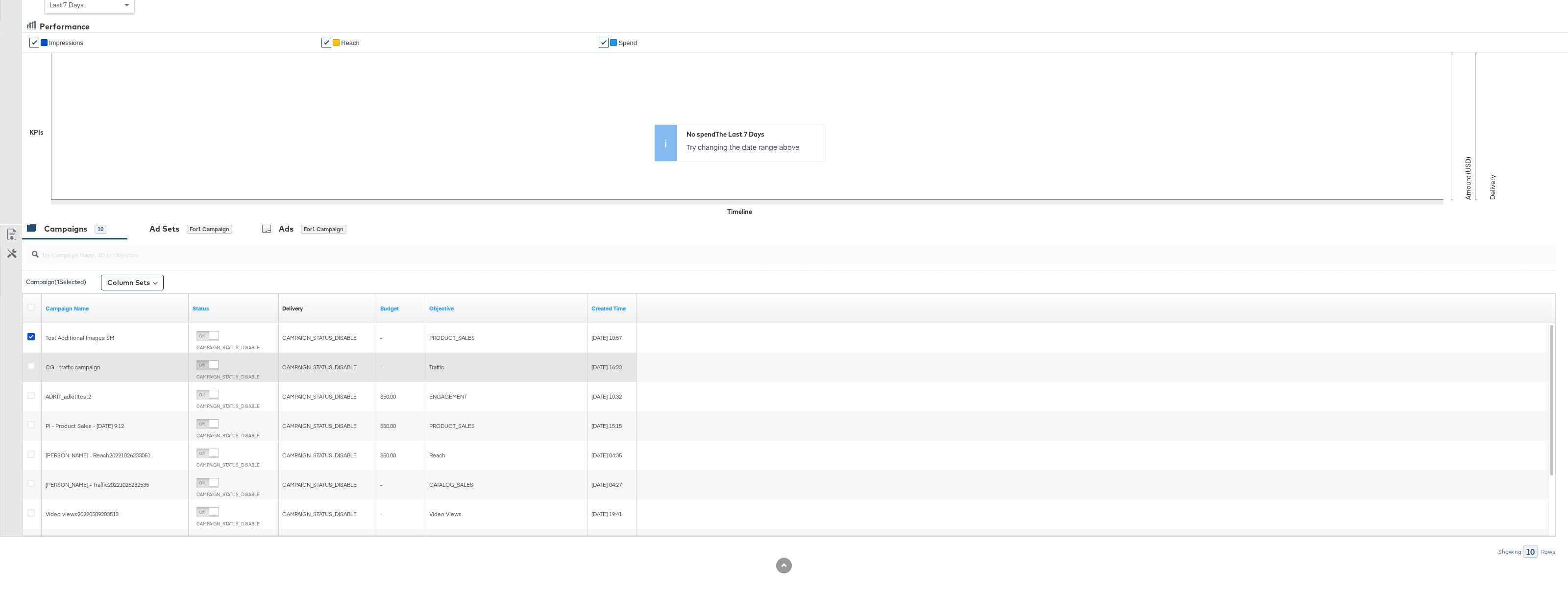
scroll to position [147, 0]
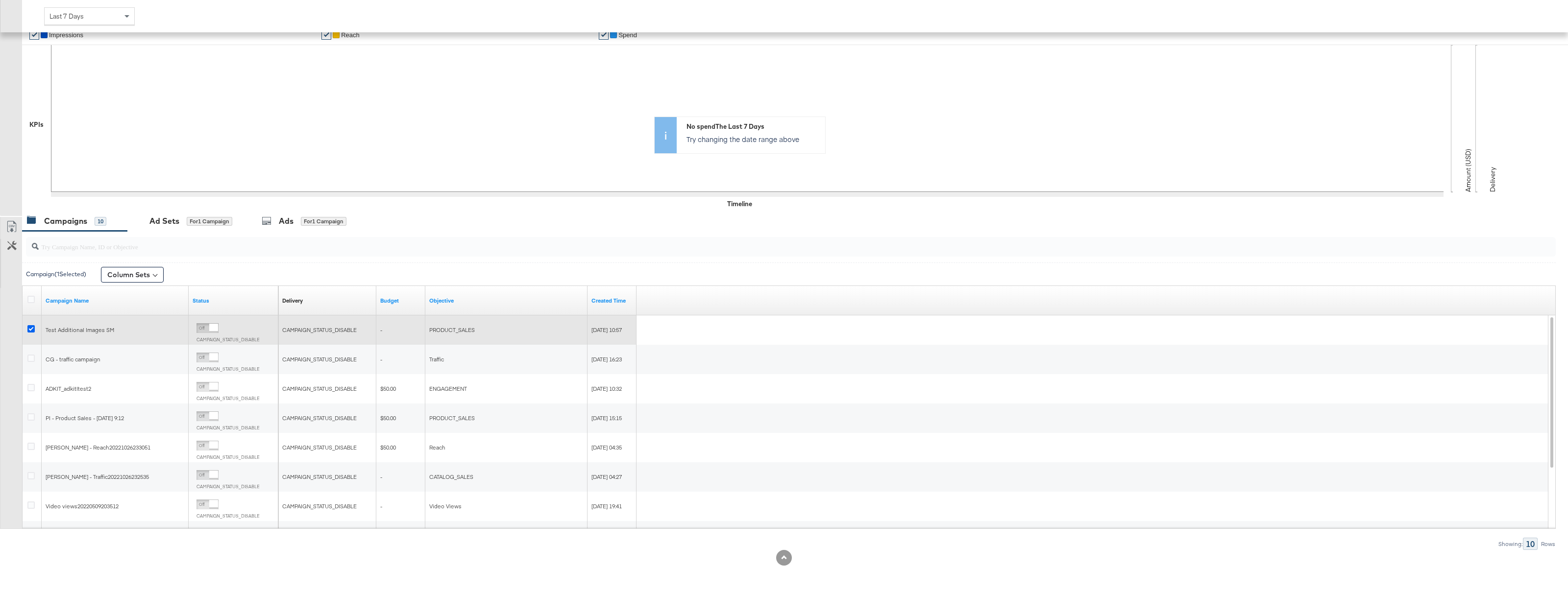
click at [32, 328] on icon at bounding box center [31, 329] width 8 height 8
click at [0, 0] on input "checkbox" at bounding box center [0, 0] width 0 height 0
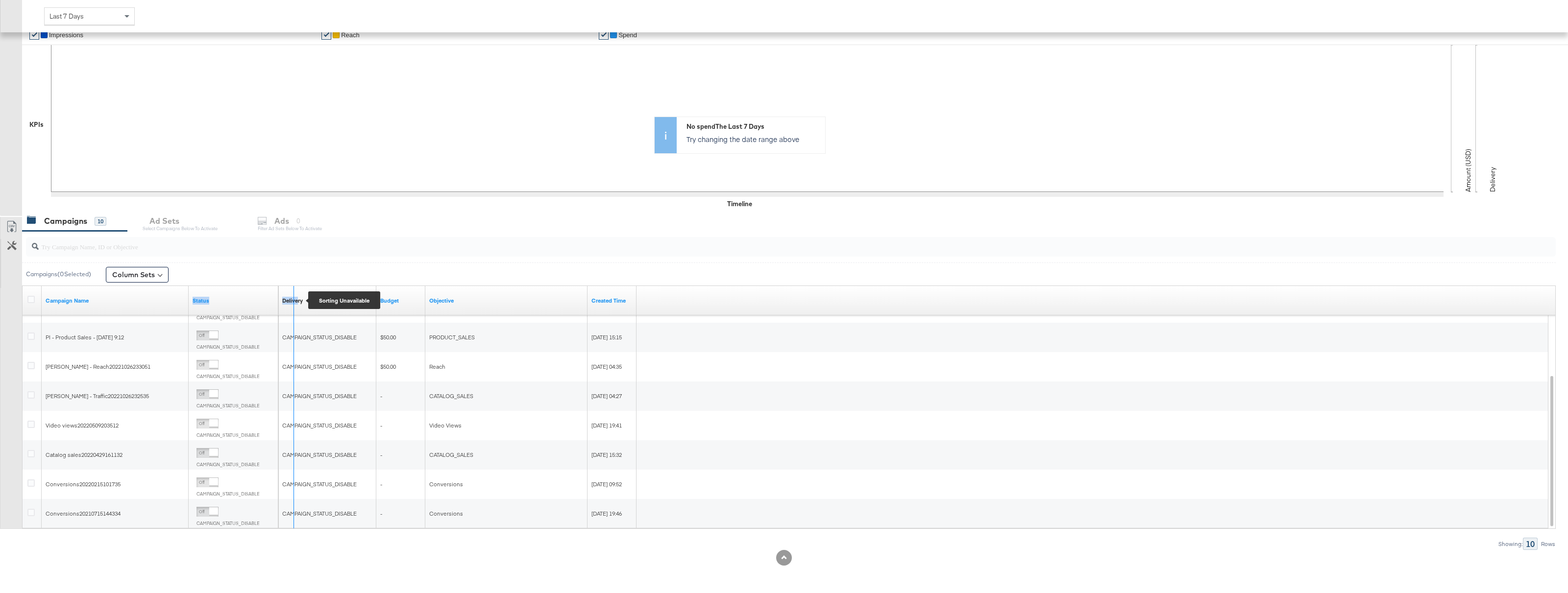
drag, startPoint x: 277, startPoint y: 298, endPoint x: 299, endPoint y: 298, distance: 22.0
click at [23, 286] on div "Campaign Name Status Delivery Sorting Unavailable Budget Objective Created Time" at bounding box center [23, 286] width 0 height 0
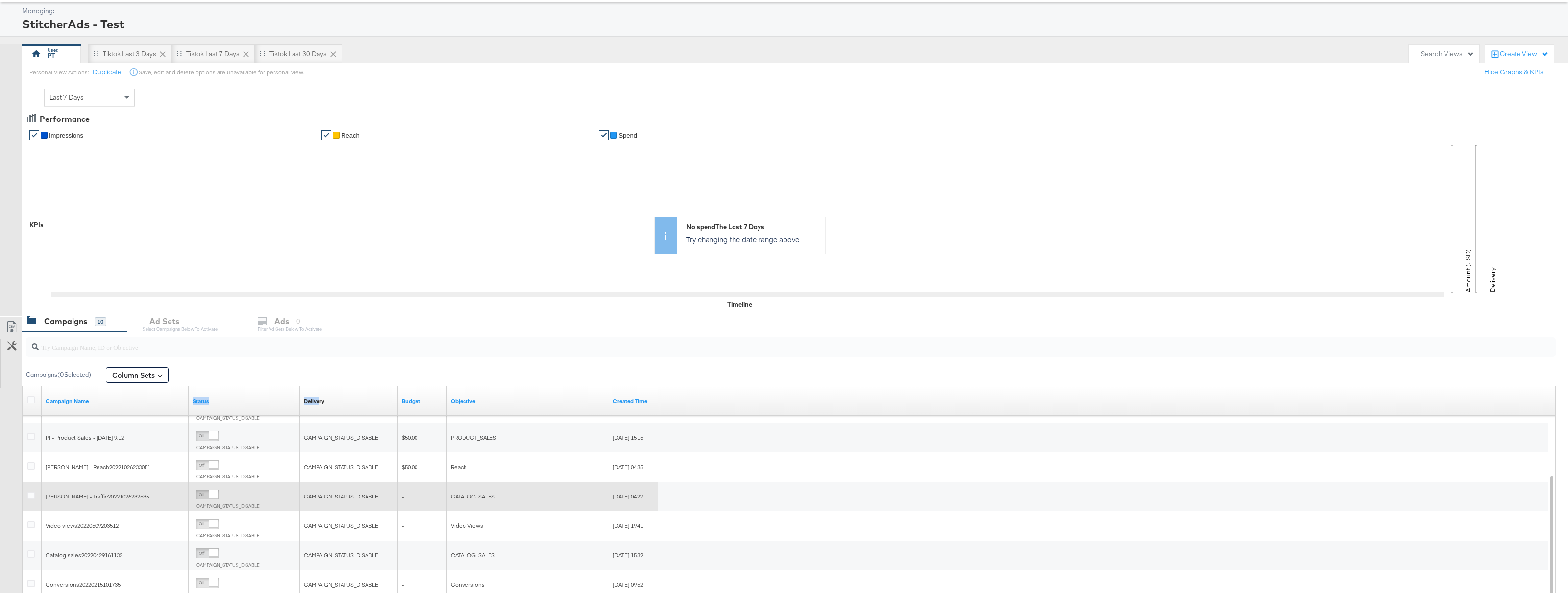
scroll to position [47, 0]
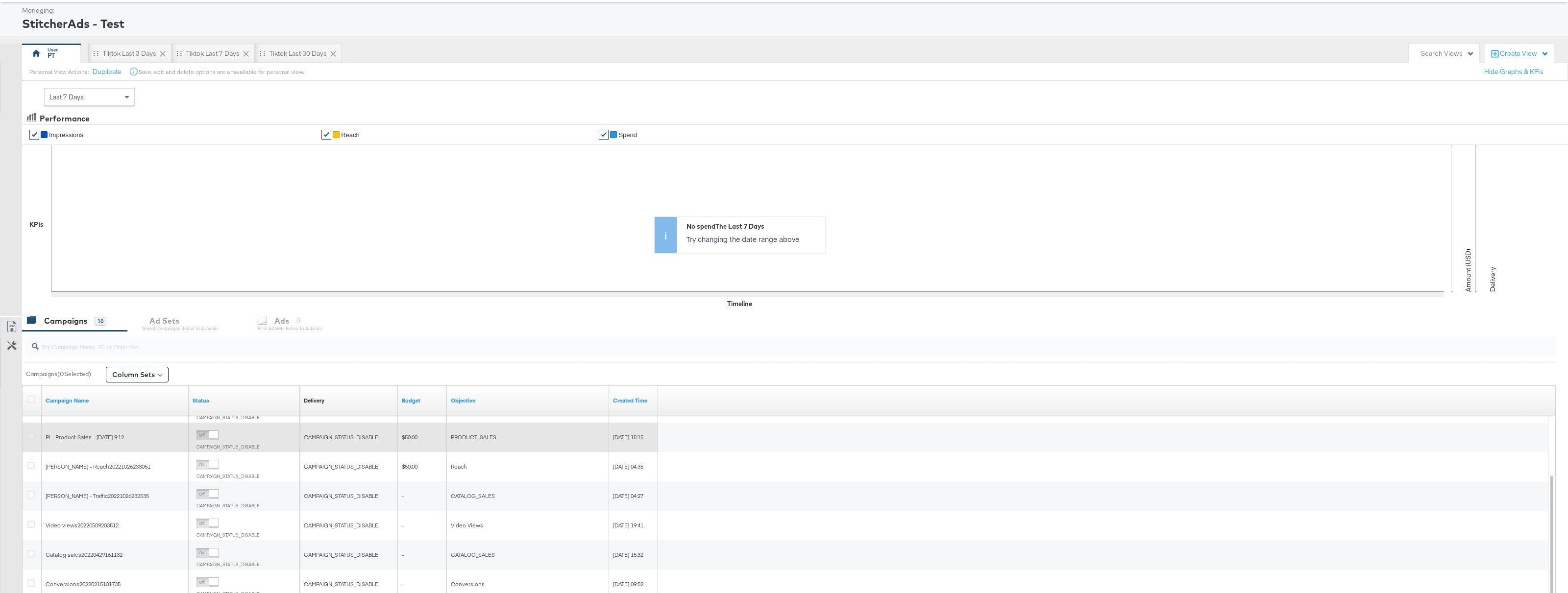
click at [30, 437] on icon at bounding box center [31, 437] width 8 height 8
click at [0, 0] on input "checkbox" at bounding box center [0, 0] width 0 height 0
click at [185, 327] on div "Ad Sets for 1 Campaign" at bounding box center [187, 321] width 120 height 21
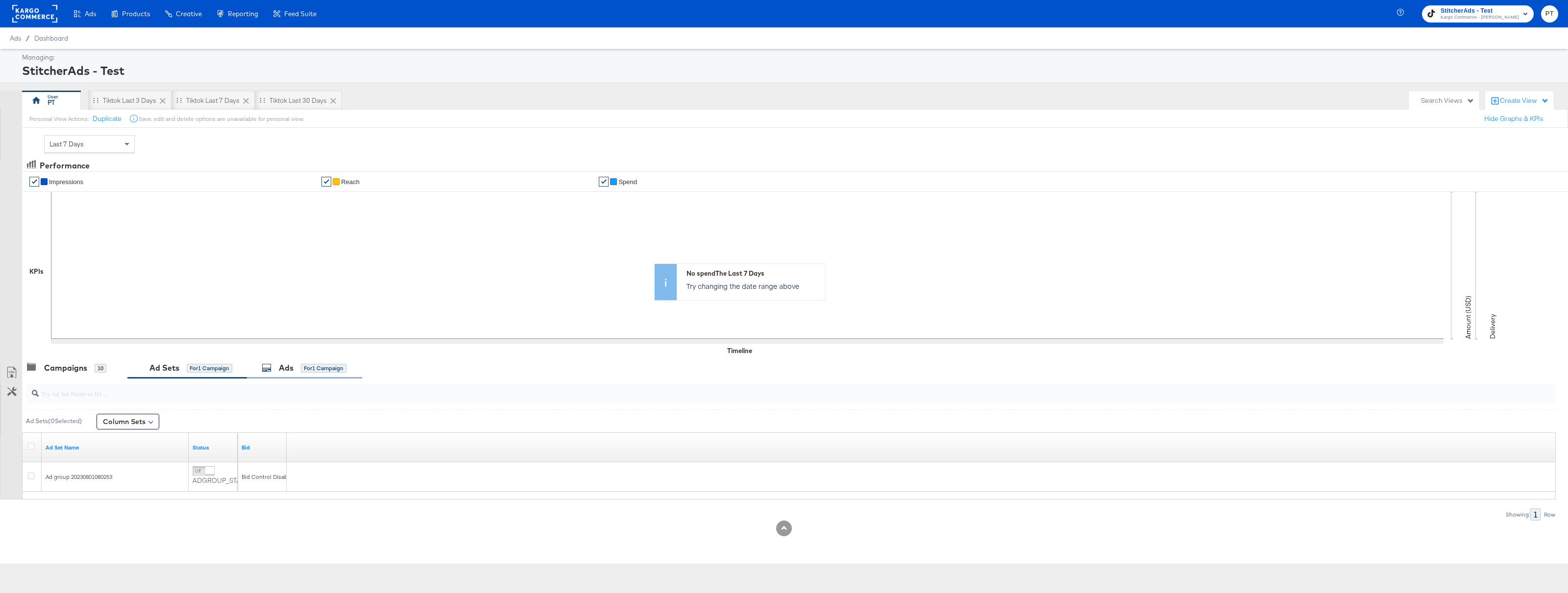
click at [323, 370] on div "for 1 Campaign" at bounding box center [324, 368] width 46 height 9
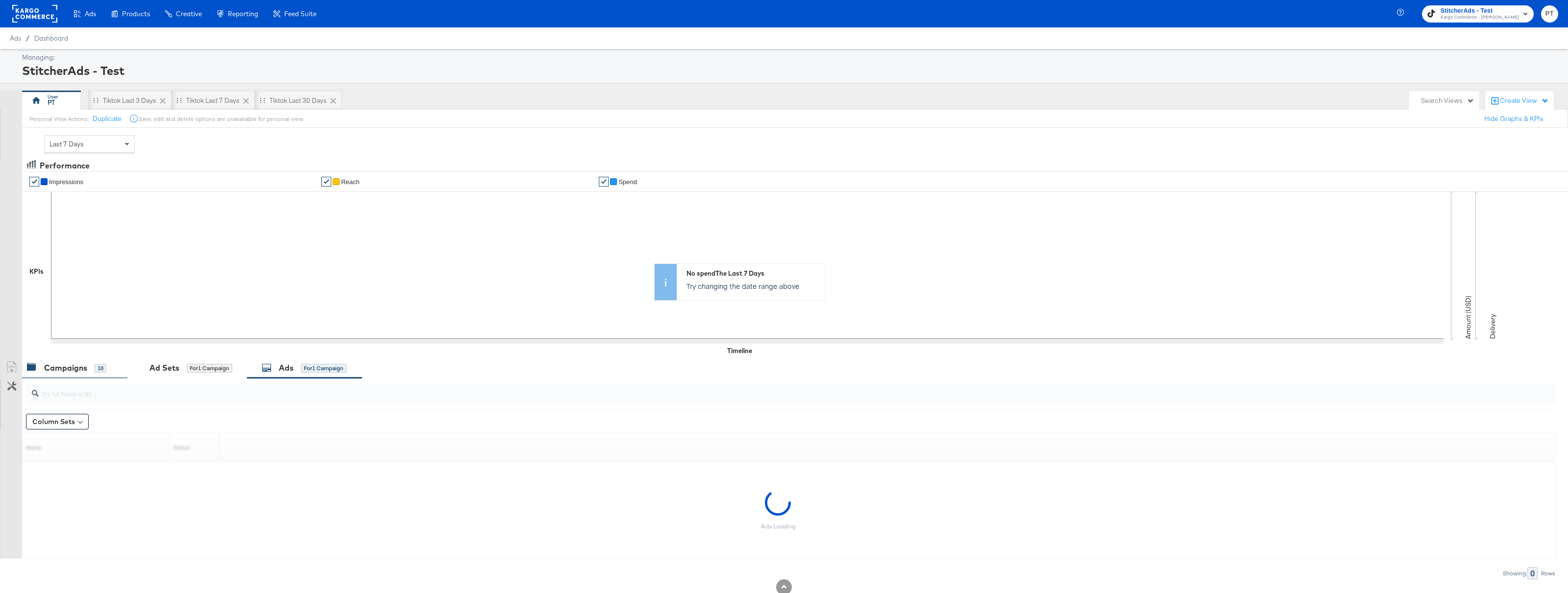
click at [72, 367] on div "Campaigns" at bounding box center [66, 368] width 43 height 11
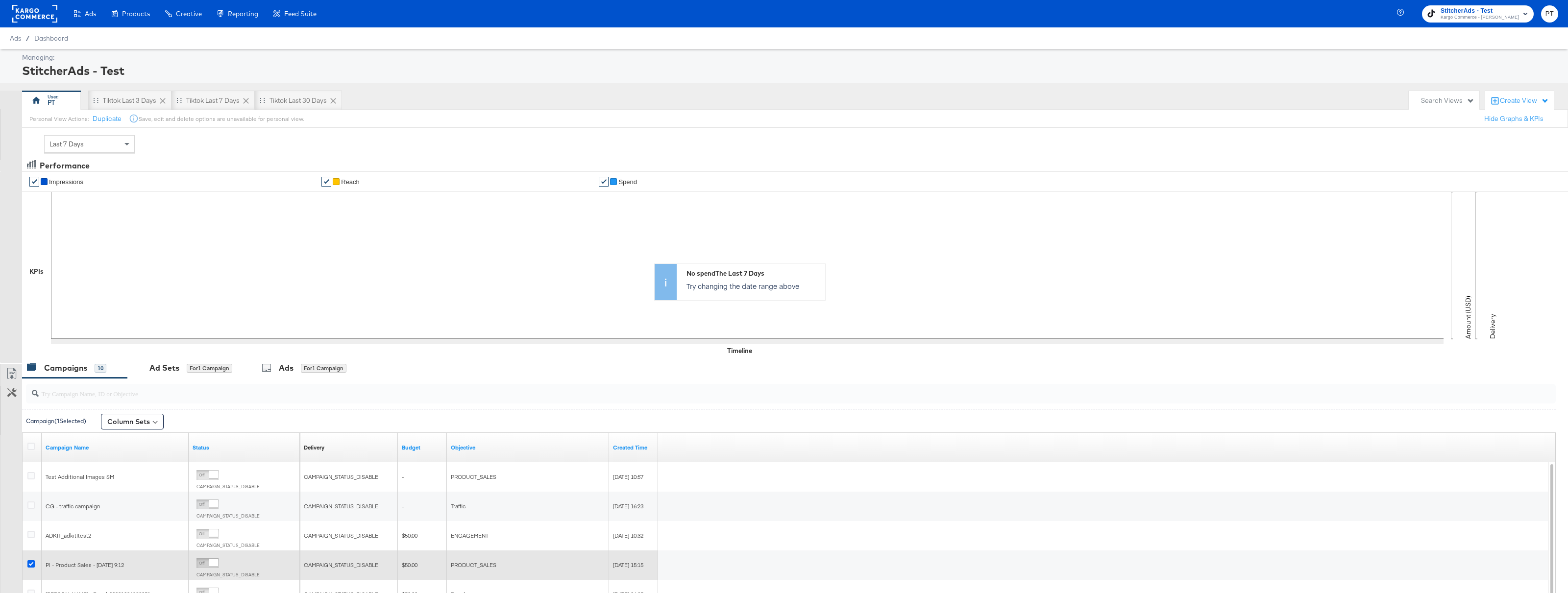
click at [31, 564] on icon at bounding box center [31, 564] width 8 height 8
click at [0, 0] on input "checkbox" at bounding box center [0, 0] width 0 height 0
